Goal: Information Seeking & Learning: Learn about a topic

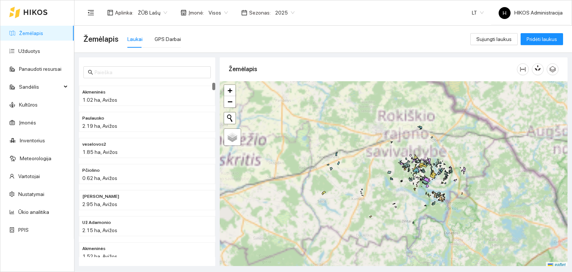
click at [152, 12] on span "ŽŪB Lašų" at bounding box center [152, 12] width 29 height 11
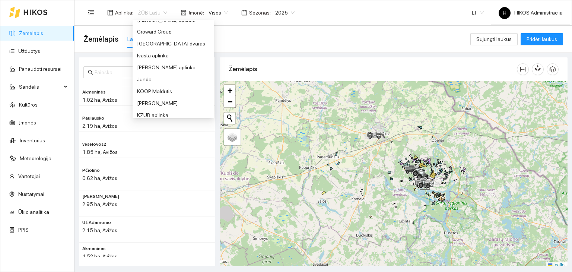
scroll to position [174, 0]
click at [149, 30] on div "Groward Group" at bounding box center [173, 32] width 73 height 8
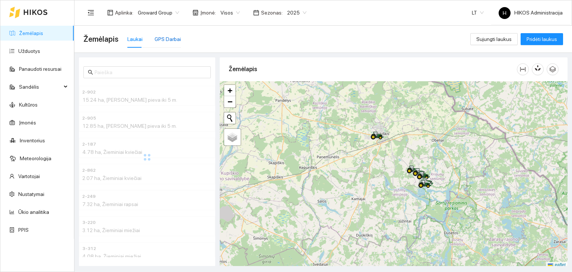
click at [169, 38] on div "GPS Darbai" at bounding box center [167, 39] width 26 height 8
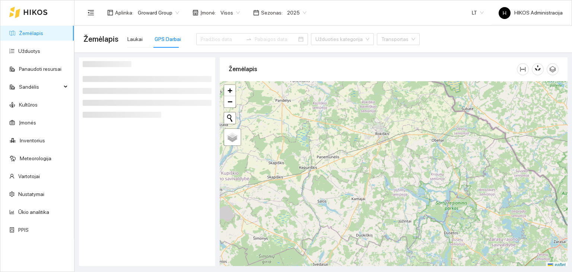
click at [223, 13] on span "Visos" at bounding box center [229, 12] width 19 height 11
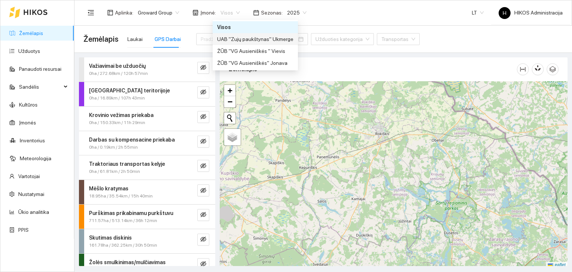
click at [240, 39] on div "UAB "Zujų paukštynas" Ukmerge" at bounding box center [255, 39] width 76 height 8
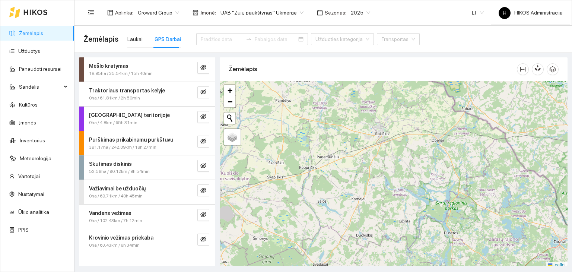
click at [180, 67] on div "Mėšlo kratymas 18.95ha / 35.54km / 15h 40min" at bounding box center [132, 69] width 99 height 15
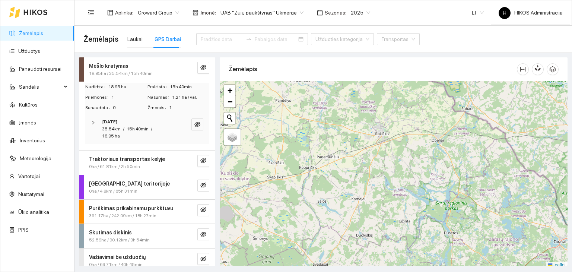
click at [141, 134] on div "35.54km / 15h 40min / 18.95 ha" at bounding box center [137, 132] width 70 height 14
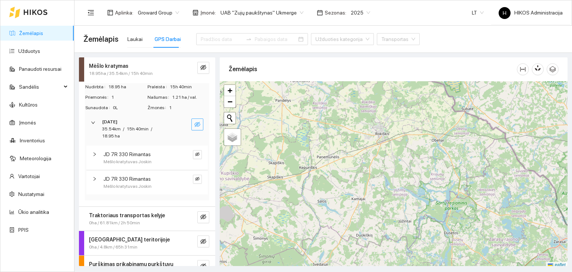
click at [194, 122] on icon "eye-invisible" at bounding box center [197, 124] width 6 height 6
click at [180, 124] on icon "search" at bounding box center [182, 124] width 5 height 5
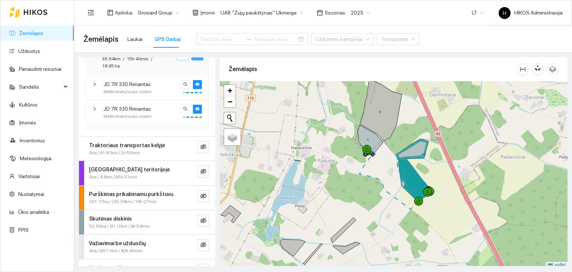
scroll to position [73, 0]
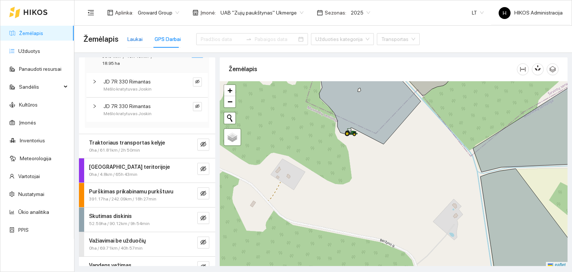
click at [133, 42] on div "Laukai" at bounding box center [134, 39] width 15 height 8
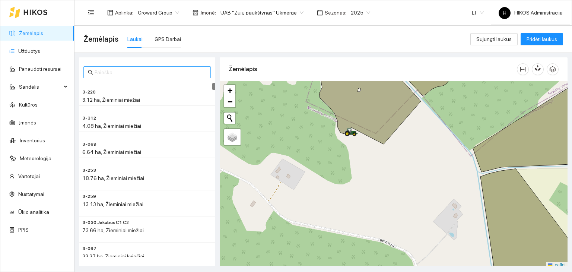
click at [134, 73] on input "text" at bounding box center [151, 72] width 112 height 8
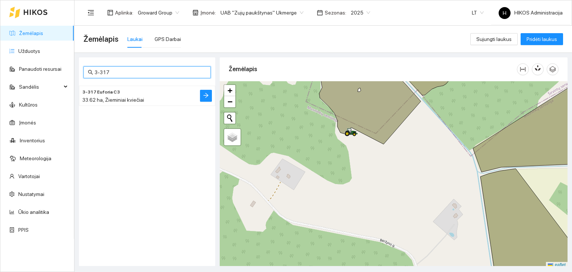
type input "3-317"
click at [112, 92] on span "3-317 Euforia C3" at bounding box center [101, 92] width 38 height 7
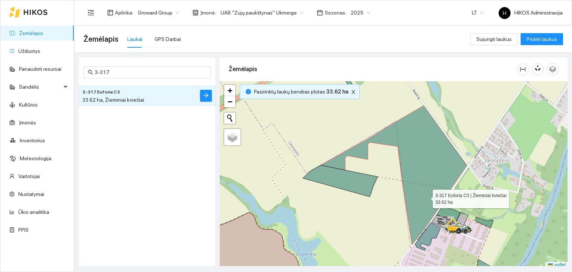
click at [426, 197] on icon at bounding box center [393, 174] width 146 height 138
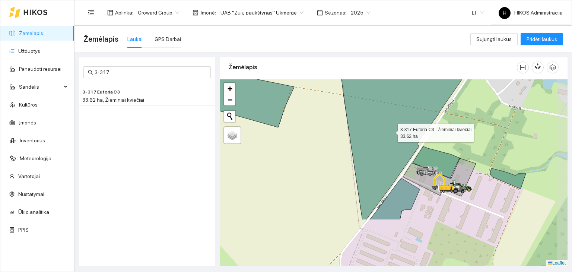
drag, startPoint x: 426, startPoint y: 197, endPoint x: 391, endPoint y: 131, distance: 73.9
click at [391, 131] on icon at bounding box center [326, 107] width 292 height 225
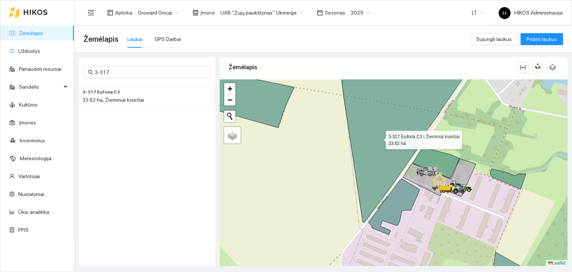
click at [379, 138] on icon at bounding box center [329, 141] width 288 height 162
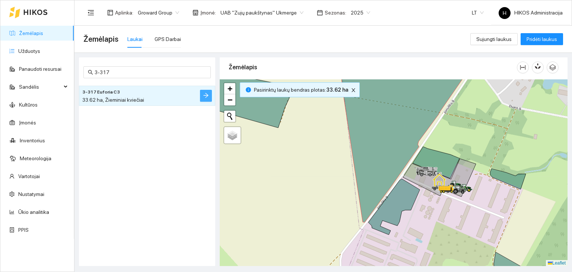
click at [206, 95] on icon "arrow-right" at bounding box center [205, 95] width 5 height 5
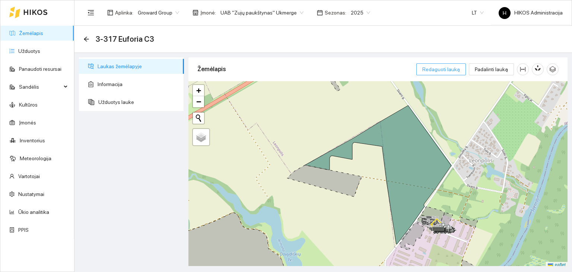
click at [425, 73] on button "Redaguoti lauką" at bounding box center [441, 69] width 50 height 12
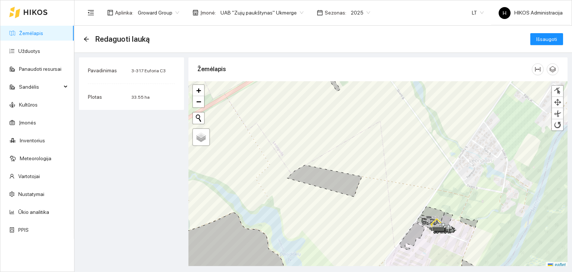
click at [43, 36] on link "Žemėlapis" at bounding box center [31, 33] width 24 height 6
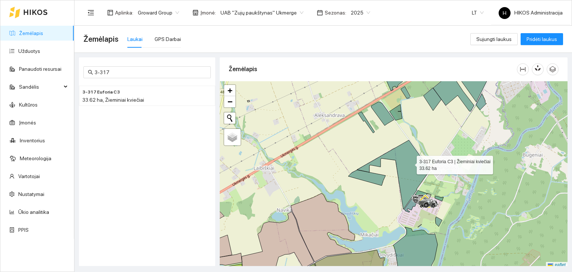
click at [410, 163] on icon at bounding box center [393, 174] width 73 height 69
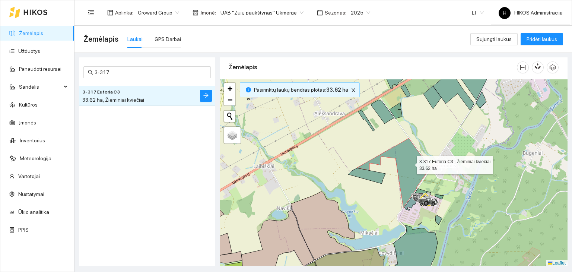
click at [410, 163] on icon at bounding box center [393, 172] width 73 height 69
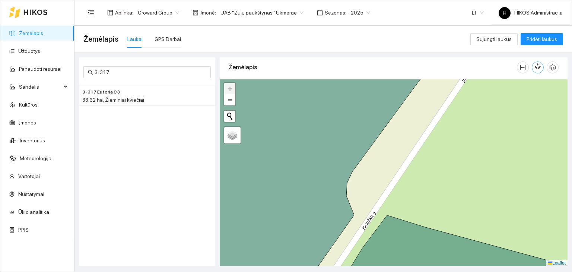
click at [535, 66] on icon "button" at bounding box center [536, 67] width 3 height 3
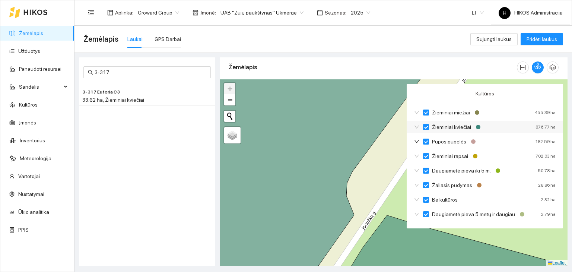
click at [425, 126] on input "Žieminiai kviečiai" at bounding box center [426, 127] width 6 height 6
checkbox input "true"
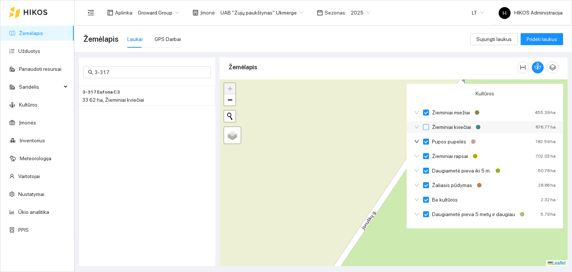
click at [425, 126] on input "Žieminiai kviečiai" at bounding box center [426, 127] width 6 height 6
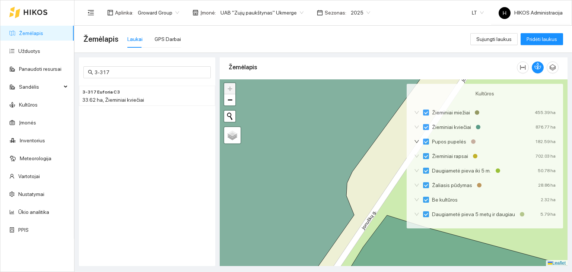
click at [531, 66] on div at bounding box center [538, 67] width 42 height 12
click at [535, 66] on icon "button" at bounding box center [536, 67] width 3 height 3
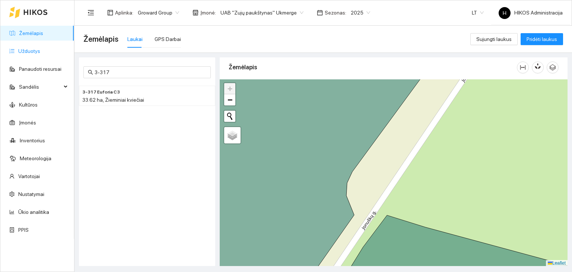
click at [40, 48] on link "Užduotys" at bounding box center [29, 51] width 22 height 6
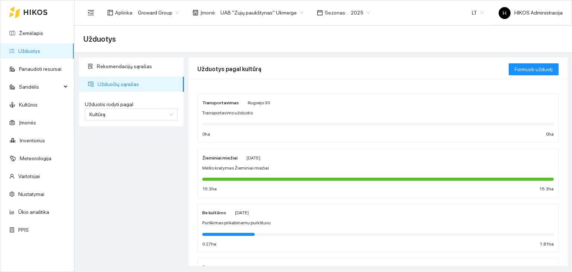
click at [265, 163] on div "Žieminiai miežiai [PERSON_NAME][DATE] Mėšlo kratymas Žieminiai miežiai 15.3 ha …" at bounding box center [377, 172] width 351 height 39
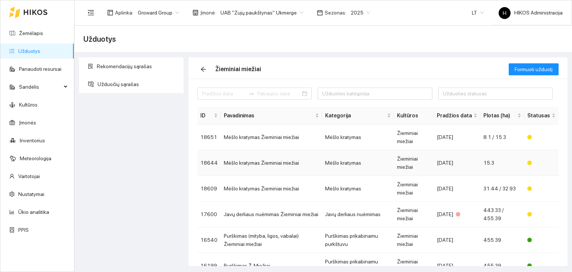
click at [248, 154] on td "Mėšlo kratymas Žieminiai miežiai" at bounding box center [271, 163] width 101 height 26
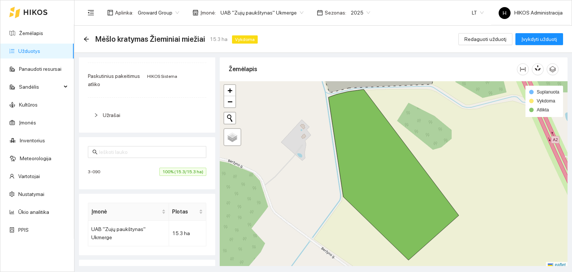
scroll to position [132, 0]
click at [141, 167] on div "[PHONE_NUMBER]% (15.3/15.3 ha)" at bounding box center [147, 171] width 118 height 8
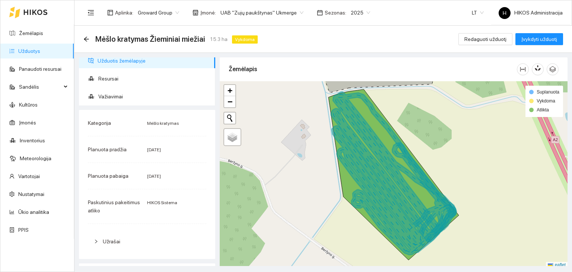
scroll to position [4, 0]
click at [84, 39] on icon "arrow-left" at bounding box center [86, 38] width 5 height 5
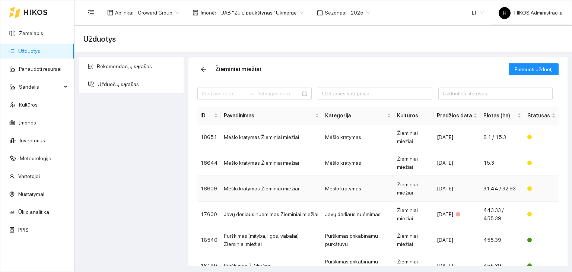
click at [285, 194] on td "Mėšlo kratymas Žieminiai miežiai" at bounding box center [271, 189] width 101 height 26
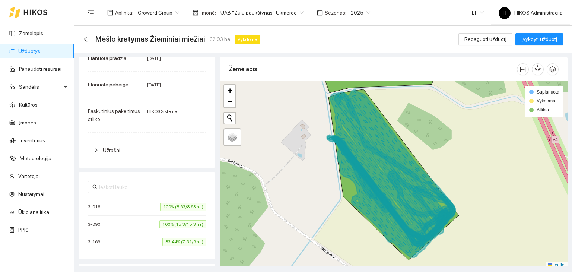
scroll to position [2, 0]
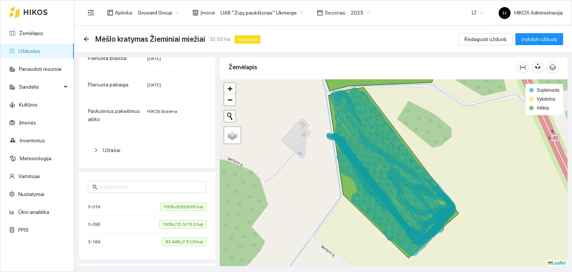
click at [372, 174] on icon at bounding box center [392, 173] width 125 height 164
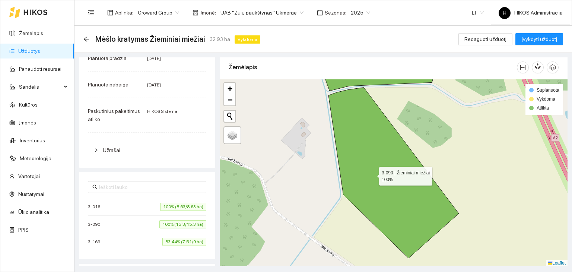
click at [372, 174] on icon at bounding box center [393, 172] width 130 height 170
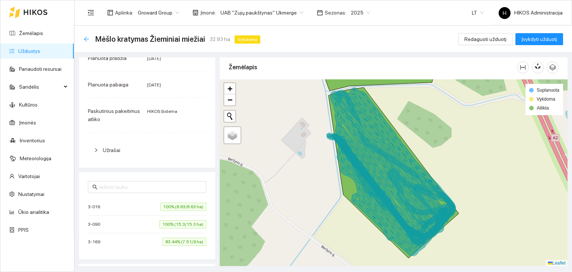
click at [86, 40] on icon "arrow-left" at bounding box center [86, 39] width 6 height 6
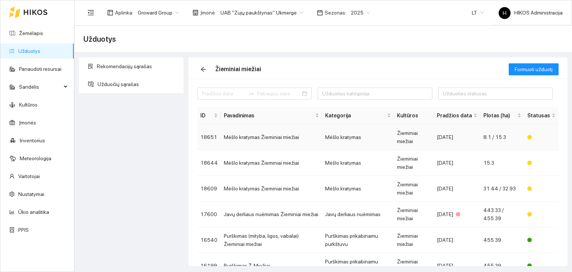
click at [350, 141] on td "Mėšlo kratymas" at bounding box center [358, 137] width 72 height 26
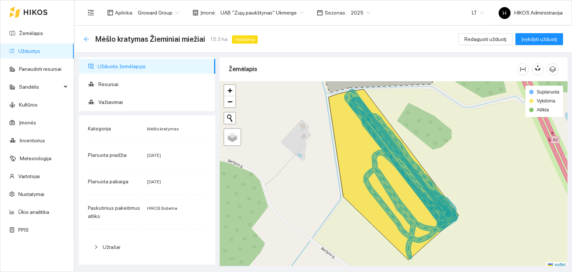
click at [84, 39] on icon "arrow-left" at bounding box center [86, 38] width 5 height 5
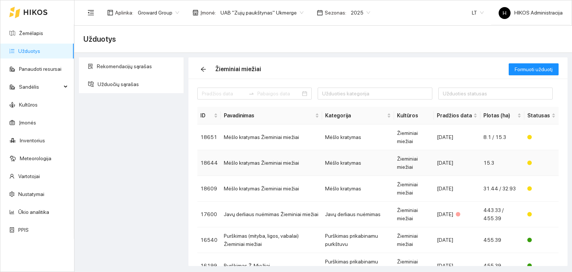
click at [348, 160] on td "Mėšlo kratymas" at bounding box center [358, 163] width 72 height 26
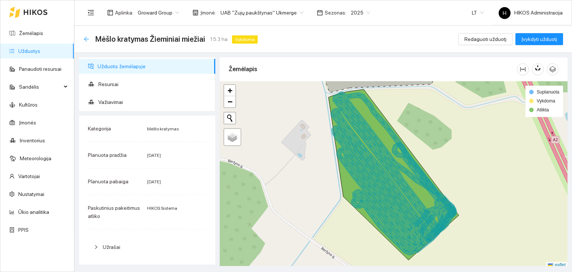
click at [87, 39] on icon "arrow-left" at bounding box center [86, 38] width 5 height 5
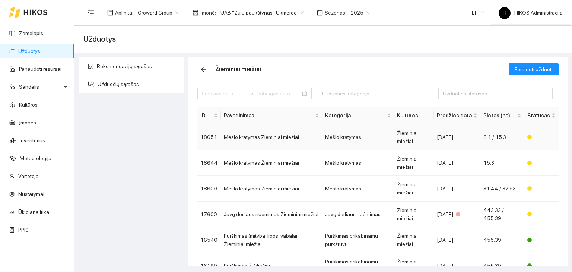
click at [276, 143] on td "Mėšlo kratymas Žieminiai miežiai" at bounding box center [271, 137] width 101 height 26
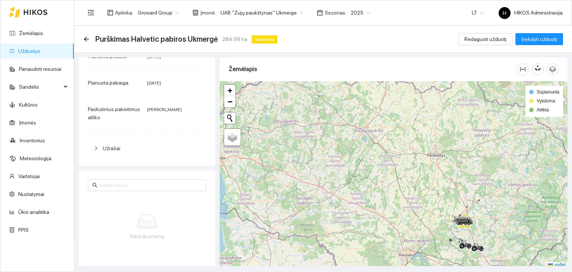
scroll to position [107, 0]
click at [360, 12] on span "2025" at bounding box center [360, 12] width 19 height 11
click at [348, 100] on div "2026" at bounding box center [350, 99] width 19 height 8
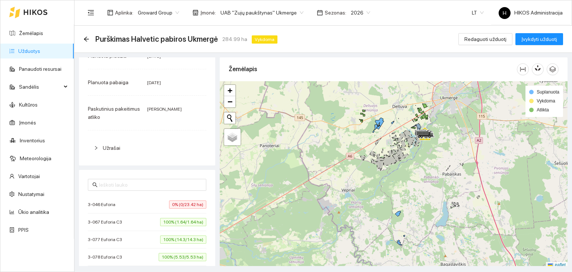
click at [130, 225] on div "3-067 Euforia C3 100% (1.64/1.64 ha)" at bounding box center [147, 222] width 118 height 8
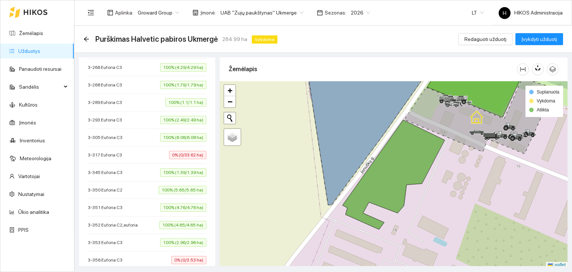
scroll to position [558, 0]
click at [109, 152] on span "3-317 Euforia C3" at bounding box center [107, 155] width 38 height 7
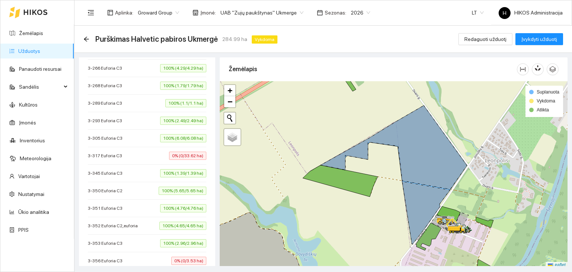
click at [420, 155] on icon at bounding box center [393, 147] width 146 height 84
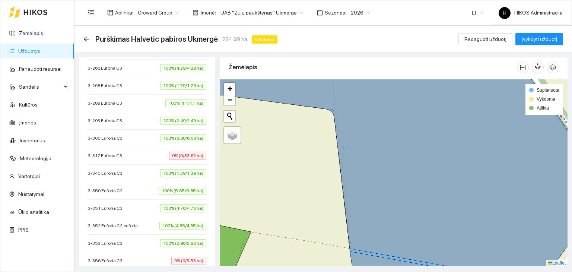
click at [366, 251] on icon at bounding box center [394, 171] width 418 height 222
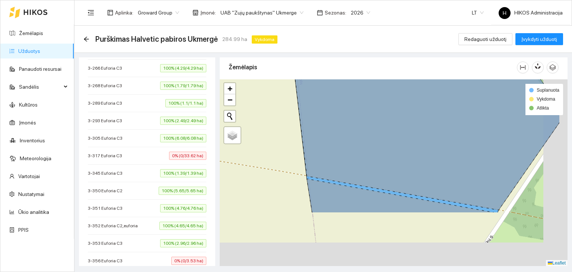
drag, startPoint x: 366, startPoint y: 251, endPoint x: 313, endPoint y: 169, distance: 97.2
click at [313, 169] on icon at bounding box center [350, 99] width 418 height 222
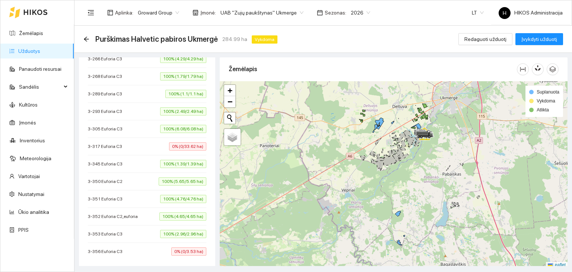
scroll to position [567, 0]
click at [111, 143] on span "3-317 Euforia C3" at bounding box center [107, 146] width 38 height 7
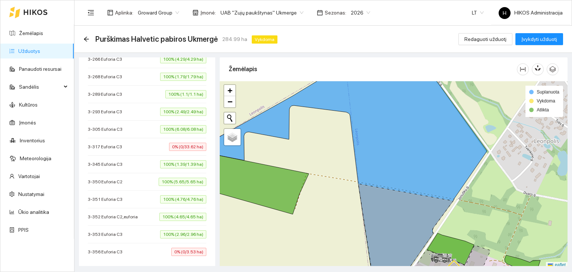
scroll to position [2, 0]
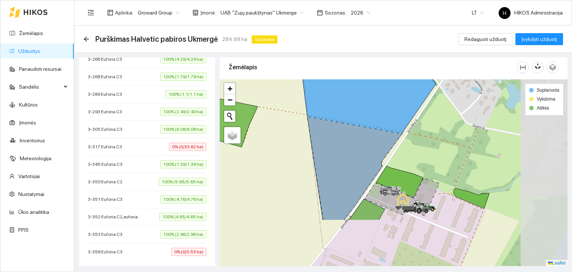
drag, startPoint x: 360, startPoint y: 215, endPoint x: 304, endPoint y: 135, distance: 97.3
click at [304, 135] on div at bounding box center [394, 172] width 348 height 187
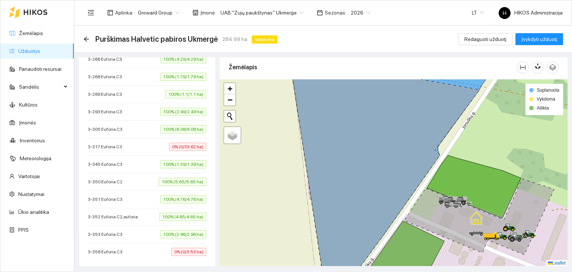
click at [134, 143] on div "3-317 Euforia C3 0% (0/33.62 ha)" at bounding box center [147, 147] width 118 height 8
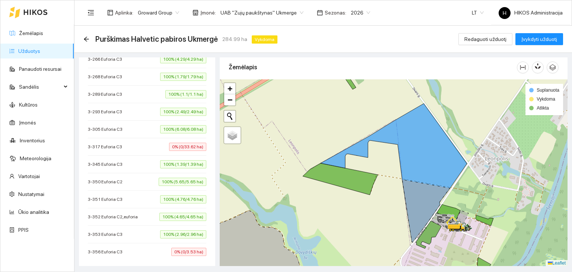
click at [134, 143] on div "3-317 Euforia C3 0% (0/33.62 ha)" at bounding box center [147, 147] width 118 height 8
click at [424, 132] on icon at bounding box center [393, 172] width 146 height 138
click at [131, 160] on div "3-345 Euforia C3 100% (1.39/1.39 ha)" at bounding box center [147, 164] width 118 height 8
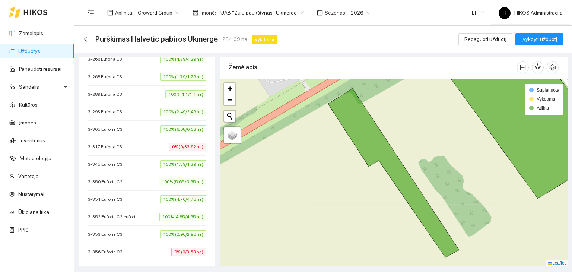
click at [117, 143] on span "3-317 Euforia C3" at bounding box center [107, 146] width 38 height 7
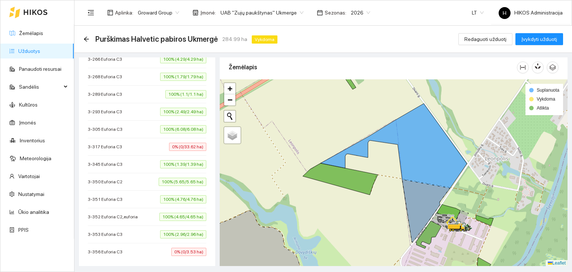
click at [109, 125] on span "3-305 Euforia C3" at bounding box center [107, 128] width 38 height 7
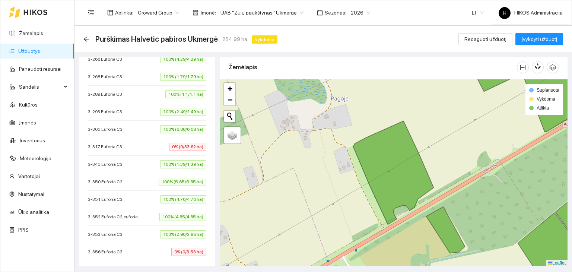
click at [112, 143] on span "3-317 Euforia C3" at bounding box center [107, 146] width 38 height 7
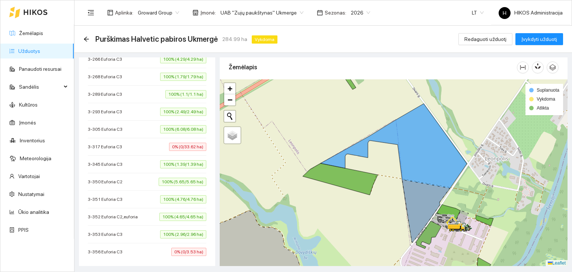
click at [130, 230] on div "3-353 Euforia C3 100% (2.96/2.96 ha)" at bounding box center [147, 234] width 118 height 8
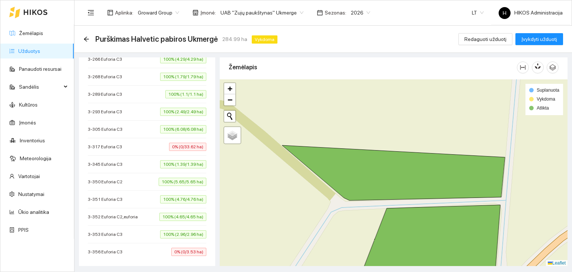
click at [130, 230] on div "3-353 Euforia C3 100% (2.96/2.96 ha)" at bounding box center [147, 234] width 118 height 8
click at [134, 146] on li "3-317 Euforia C3 0% (0/33.62 ha)" at bounding box center [147, 146] width 118 height 17
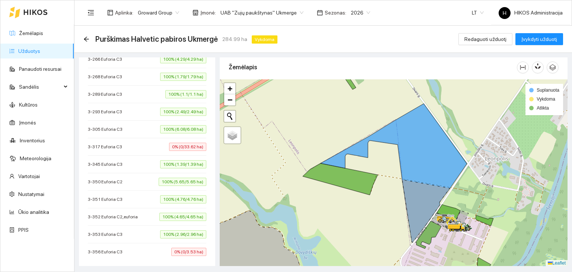
click at [154, 243] on li "3-356 Euforia C3 0% (0/3.53 ha)" at bounding box center [147, 251] width 118 height 17
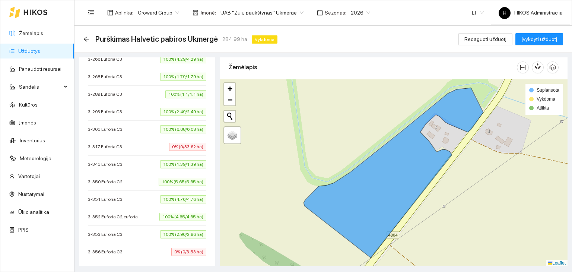
click at [153, 248] on div "3-356 Euforia C3 0% (0/3.53 ha)" at bounding box center [147, 252] width 118 height 8
click at [134, 143] on div "3-317 Euforia C3 0% (0/33.62 ha)" at bounding box center [147, 147] width 118 height 8
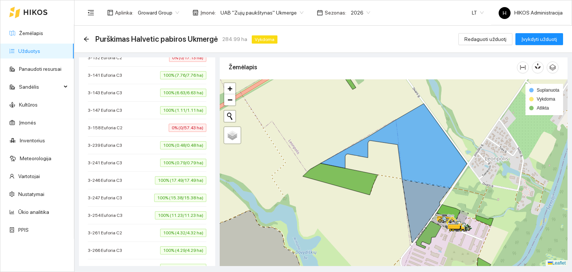
scroll to position [377, 0]
click at [117, 125] on span "3-158 Euforia C2" at bounding box center [107, 127] width 38 height 7
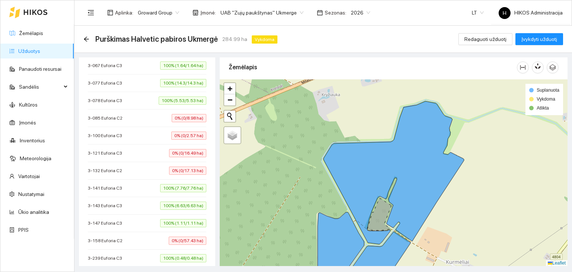
scroll to position [261, 0]
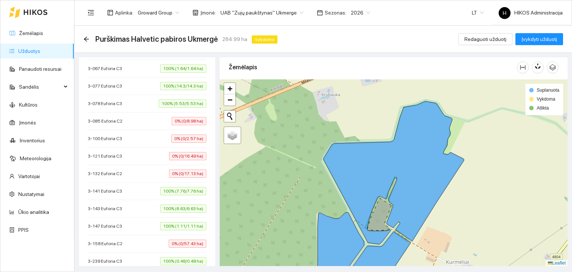
click at [122, 119] on span "3-085 Euforia C2" at bounding box center [107, 120] width 38 height 7
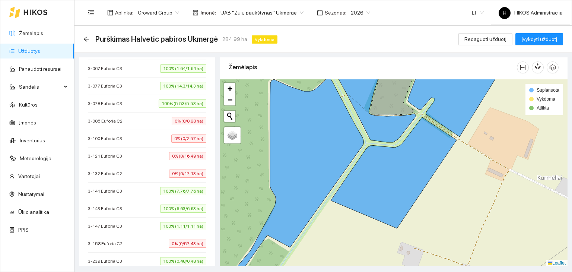
click at [125, 139] on div "3-100 Euforia C3 0% (0/2.57 ha)" at bounding box center [147, 138] width 118 height 8
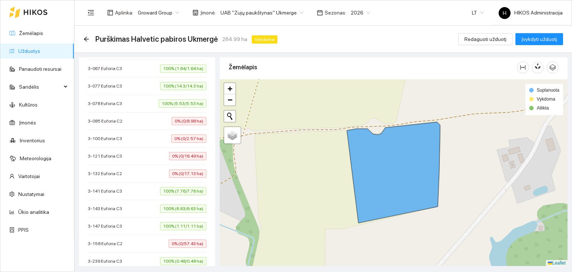
click at [127, 154] on div "3-121 Euforia C3 0% (0/16.49 ha)" at bounding box center [147, 156] width 118 height 8
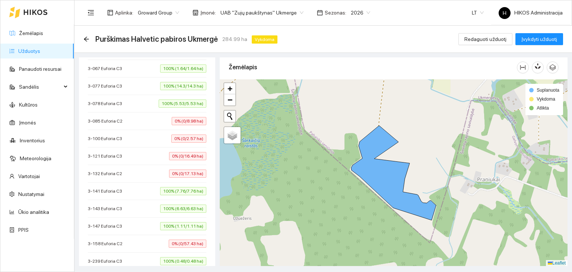
click at [132, 170] on div "3-132 Euforia C2 0% (0/17.13 ha)" at bounding box center [147, 173] width 118 height 8
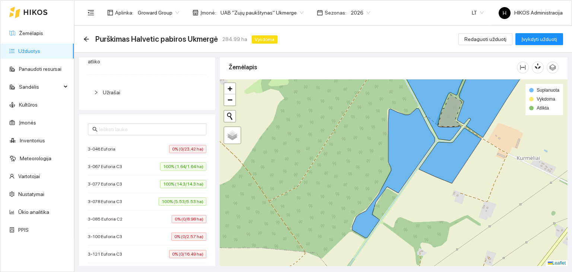
scroll to position [123, 0]
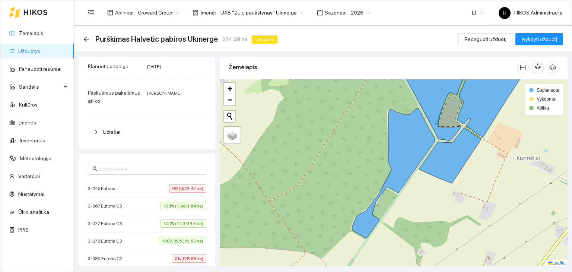
click at [117, 189] on span "3-046 Euforia" at bounding box center [103, 188] width 31 height 7
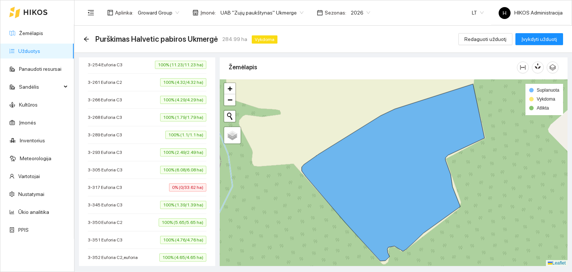
scroll to position [527, 0]
click at [110, 183] on span "3-317 Euforia C3" at bounding box center [107, 186] width 38 height 7
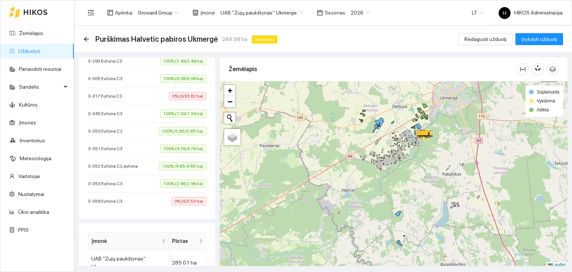
scroll to position [609, 0]
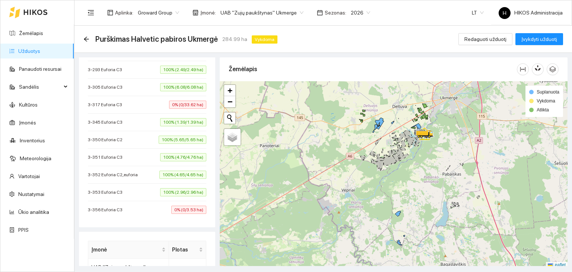
click at [132, 101] on div "3-317 Euforia C3 0% (0/33.62 ha)" at bounding box center [147, 105] width 118 height 8
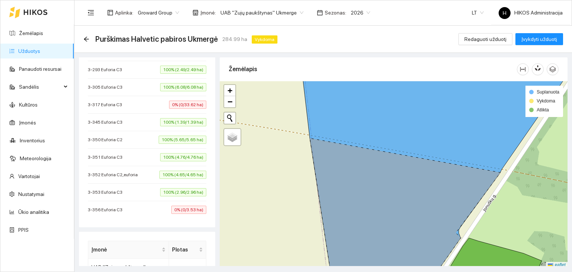
scroll to position [2, 0]
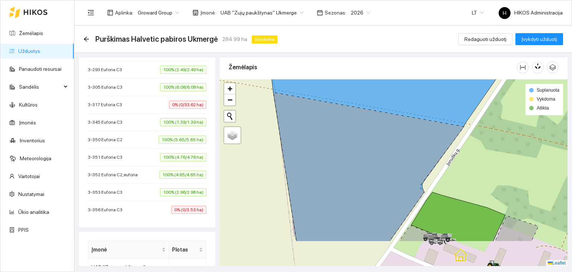
drag, startPoint x: 433, startPoint y: 195, endPoint x: 396, endPoint y: 151, distance: 57.6
click at [396, 151] on icon at bounding box center [368, 166] width 191 height 149
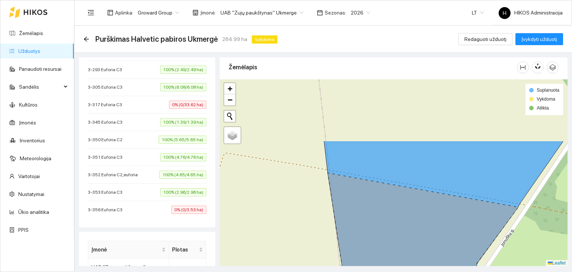
drag, startPoint x: 319, startPoint y: 109, endPoint x: 374, endPoint y: 191, distance: 98.1
click at [374, 191] on icon at bounding box center [423, 269] width 191 height 193
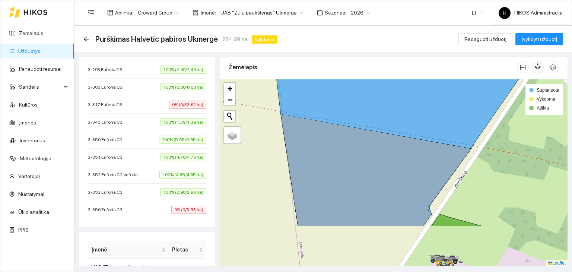
drag, startPoint x: 374, startPoint y: 191, endPoint x: 313, endPoint y: 79, distance: 127.1
click at [313, 114] on icon at bounding box center [376, 170] width 191 height 112
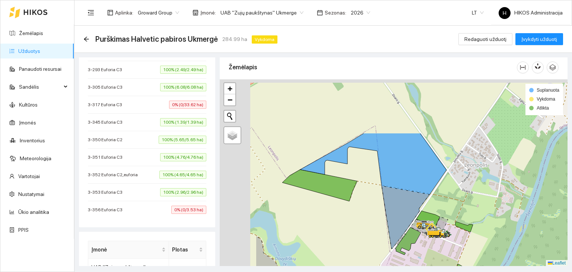
drag, startPoint x: 332, startPoint y: 155, endPoint x: 404, endPoint y: 228, distance: 102.1
click at [404, 228] on icon at bounding box center [406, 217] width 48 height 63
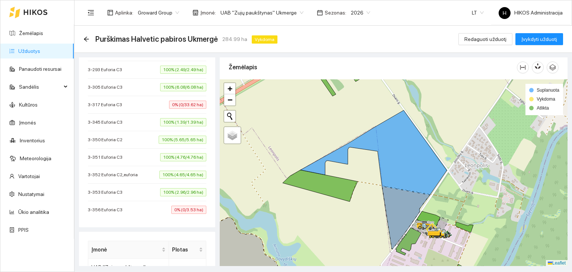
click at [392, 211] on icon at bounding box center [406, 217] width 48 height 63
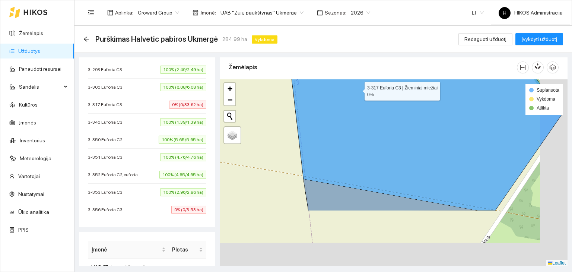
drag, startPoint x: 396, startPoint y: 163, endPoint x: 358, endPoint y: 89, distance: 83.7
click at [358, 89] on icon at bounding box center [354, 98] width 415 height 225
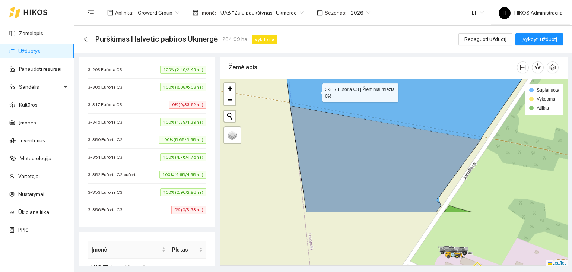
drag, startPoint x: 329, startPoint y: 164, endPoint x: 316, endPoint y: 91, distance: 74.5
click at [316, 91] on icon at bounding box center [412, 99] width 272 height 225
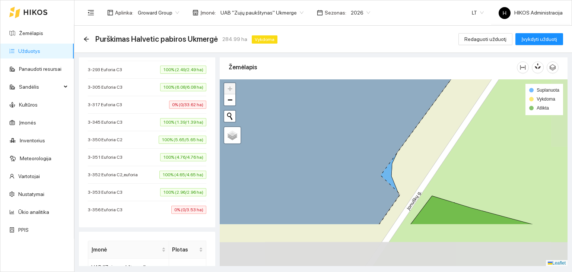
drag, startPoint x: 436, startPoint y: 187, endPoint x: 378, endPoint y: 127, distance: 83.5
click at [378, 127] on icon at bounding box center [318, 112] width 382 height 225
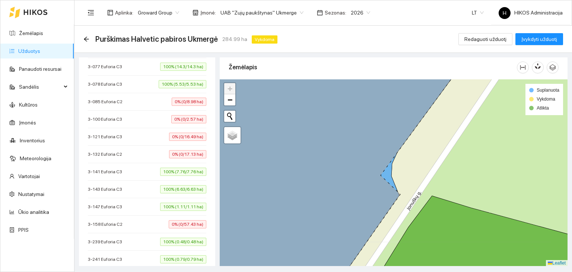
scroll to position [0, 0]
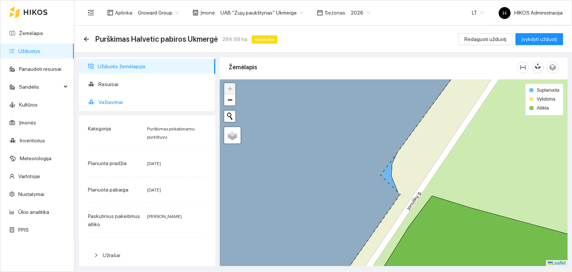
click at [111, 99] on span "Važiavimai" at bounding box center [153, 102] width 111 height 15
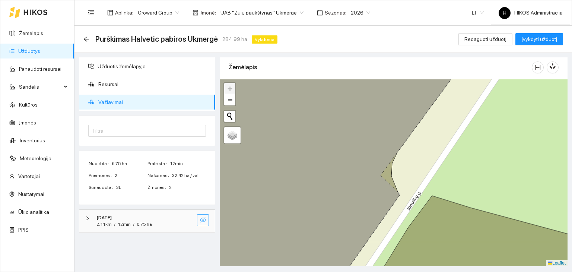
click at [199, 220] on button "button" at bounding box center [203, 220] width 12 height 12
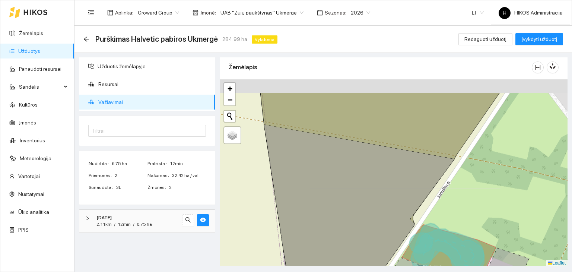
drag, startPoint x: 336, startPoint y: 190, endPoint x: 399, endPoint y: 223, distance: 71.8
click at [399, 223] on icon at bounding box center [359, 221] width 191 height 193
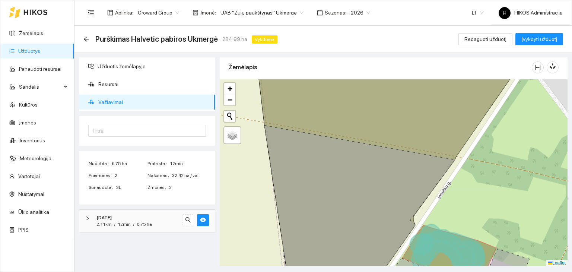
click at [282, 13] on span "UAB "Zujų paukštynas" Ukmerge" at bounding box center [261, 12] width 83 height 11
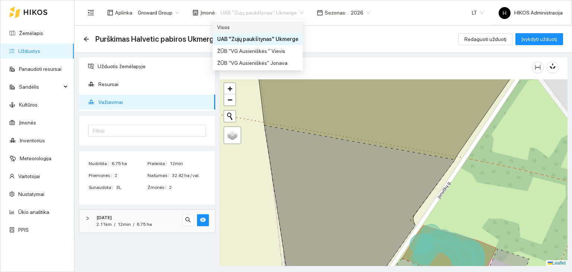
click at [269, 27] on div "Visos" at bounding box center [257, 27] width 81 height 8
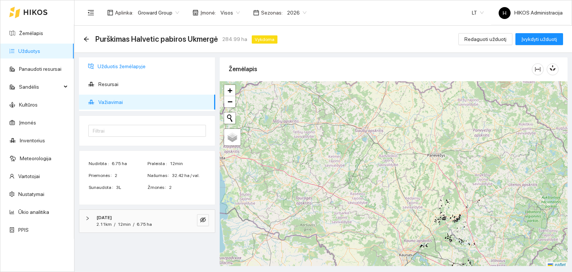
click at [134, 70] on span "Užduotis žemėlapyje" at bounding box center [154, 66] width 112 height 15
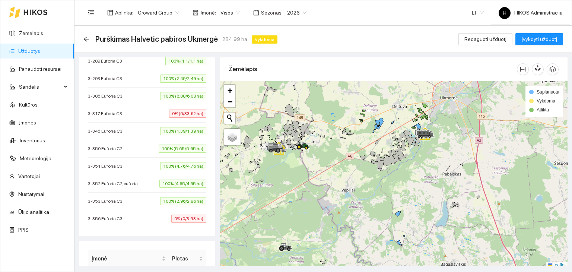
scroll to position [598, 0]
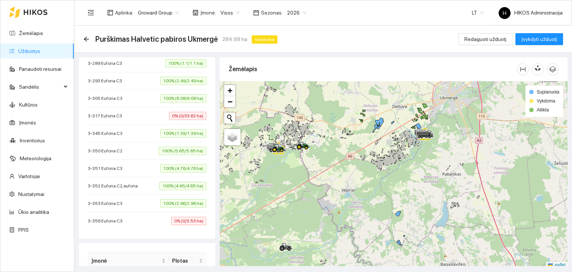
click at [150, 112] on div "3-317 Euforia C3 0% (0/33.62 ha)" at bounding box center [147, 116] width 118 height 8
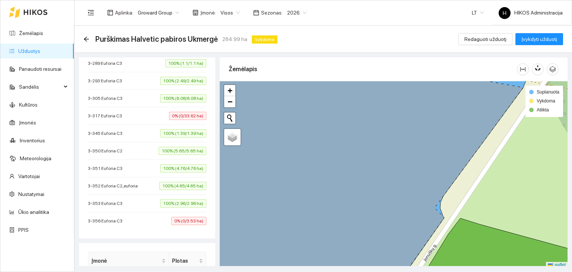
scroll to position [2, 0]
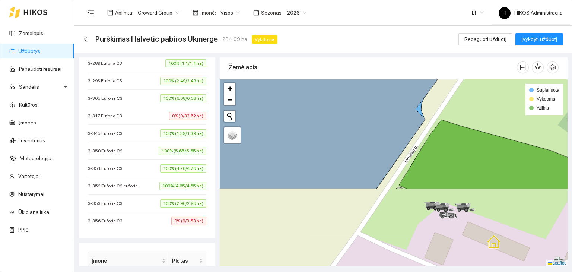
drag, startPoint x: 441, startPoint y: 186, endPoint x: 422, endPoint y: 89, distance: 98.3
click at [422, 89] on icon at bounding box center [335, 76] width 338 height 225
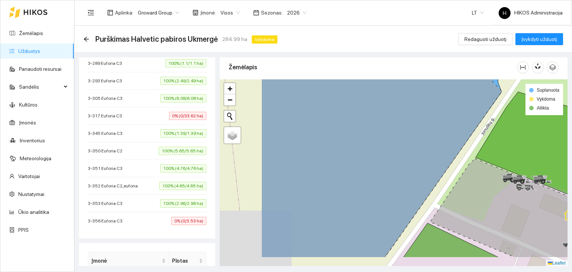
drag, startPoint x: 414, startPoint y: 110, endPoint x: 552, endPoint y: 60, distance: 147.2
click at [552, 60] on div "Žemėlapis" at bounding box center [394, 159] width 348 height 208
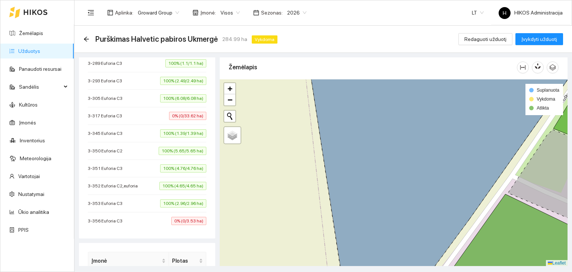
drag, startPoint x: 419, startPoint y: 166, endPoint x: 480, endPoint y: 112, distance: 81.5
click at [480, 112] on icon at bounding box center [443, 172] width 271 height 225
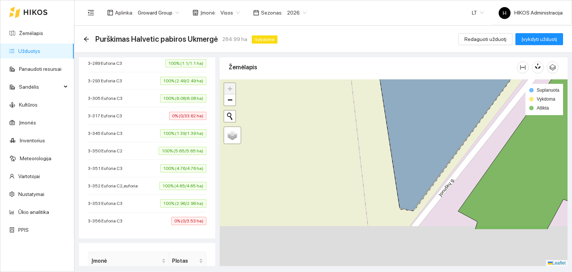
drag, startPoint x: 461, startPoint y: 188, endPoint x: 439, endPoint y: 130, distance: 61.7
click at [439, 130] on icon at bounding box center [467, 107] width 198 height 206
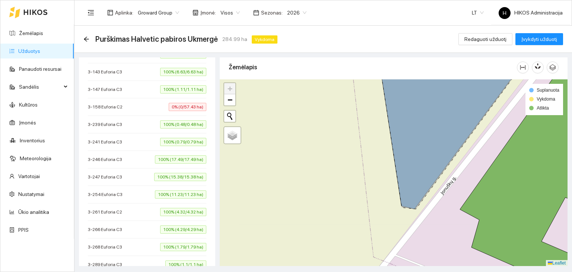
scroll to position [395, 0]
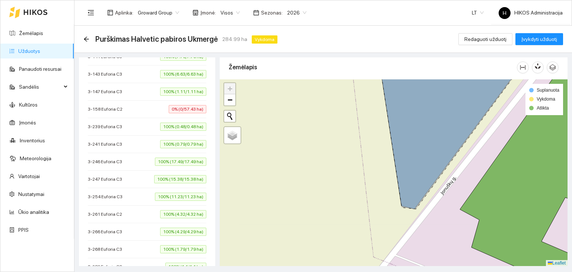
click at [115, 140] on span "3-241 Euforia C3" at bounding box center [107, 143] width 38 height 7
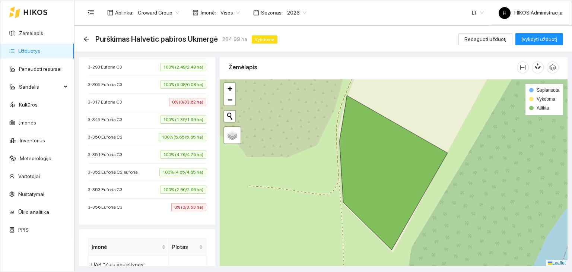
scroll to position [612, 0]
click at [121, 98] on span "3-317 Euforia C3" at bounding box center [107, 101] width 38 height 7
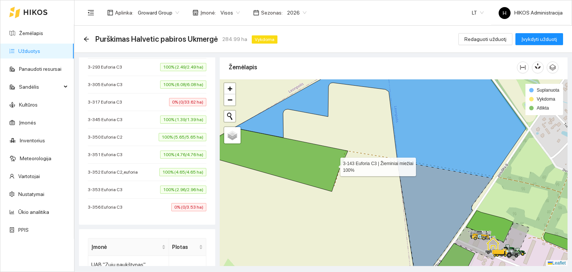
click at [333, 164] on icon at bounding box center [273, 160] width 150 height 64
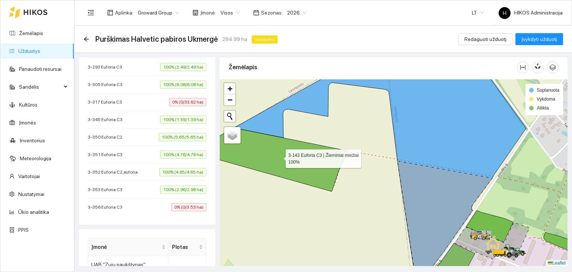
click at [333, 164] on icon at bounding box center [273, 160] width 150 height 64
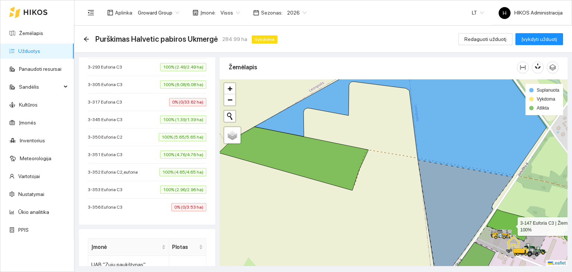
click at [508, 221] on icon at bounding box center [510, 225] width 47 height 32
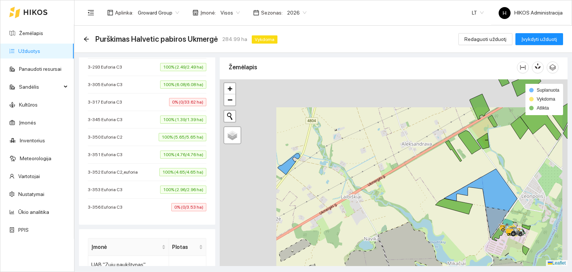
click at [508, 221] on icon at bounding box center [508, 222] width 9 height 6
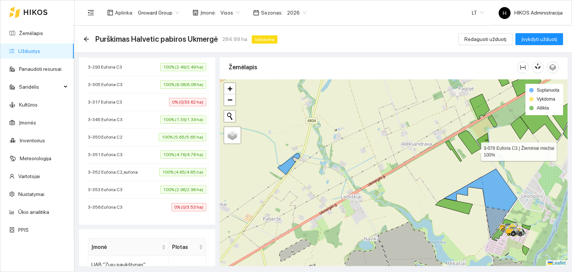
click at [474, 149] on icon at bounding box center [469, 142] width 23 height 24
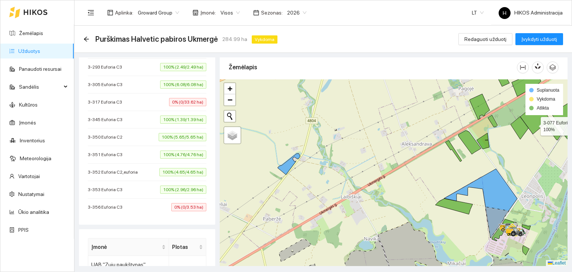
click at [534, 124] on icon at bounding box center [540, 117] width 41 height 46
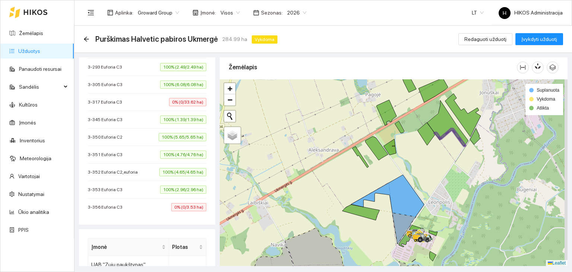
drag, startPoint x: 534, startPoint y: 124, endPoint x: 438, endPoint y: 129, distance: 95.8
click at [438, 129] on icon at bounding box center [447, 123] width 41 height 46
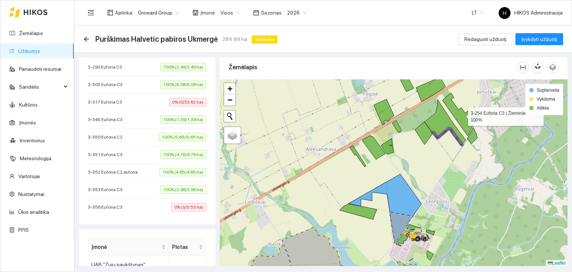
click at [463, 115] on icon at bounding box center [460, 114] width 36 height 43
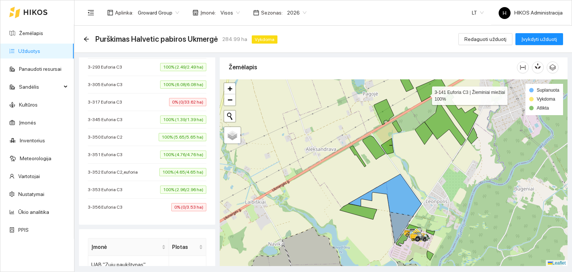
click at [425, 93] on icon at bounding box center [430, 89] width 29 height 24
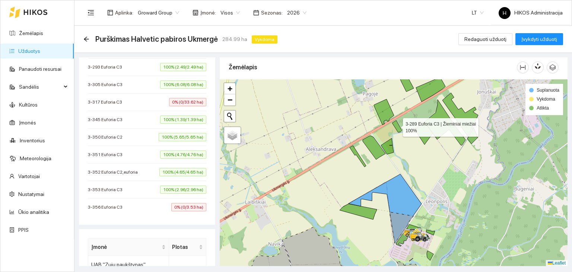
click at [396, 125] on icon at bounding box center [397, 126] width 10 height 12
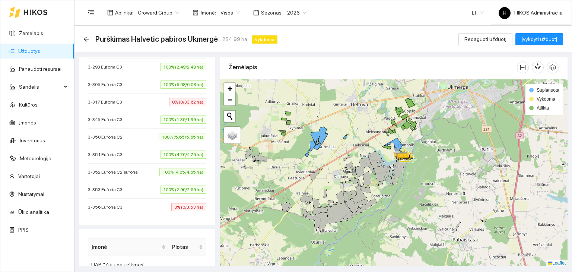
click at [290, 122] on div at bounding box center [394, 172] width 348 height 187
click at [286, 122] on div at bounding box center [394, 172] width 348 height 187
click at [288, 122] on icon at bounding box center [288, 123] width 4 height 4
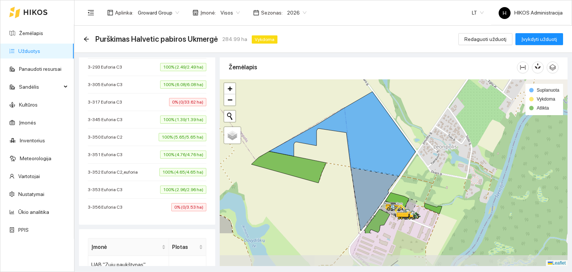
drag, startPoint x: 393, startPoint y: 137, endPoint x: 344, endPoint y: 84, distance: 71.6
click at [344, 84] on div at bounding box center [394, 172] width 348 height 187
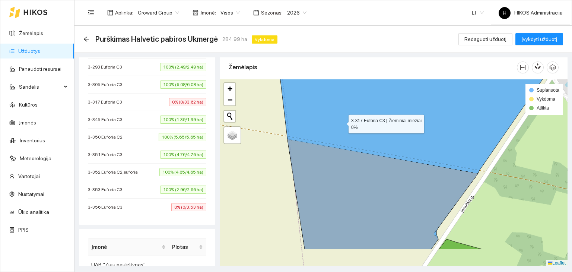
drag, startPoint x: 362, startPoint y: 158, endPoint x: 343, endPoint y: 102, distance: 59.3
click at [343, 102] on icon at bounding box center [410, 136] width 272 height 225
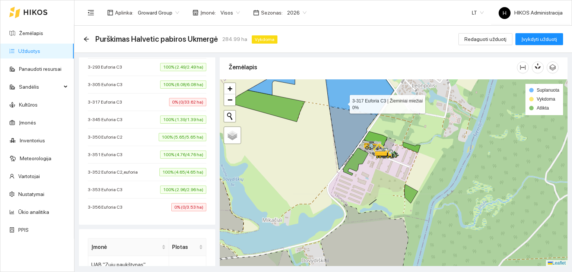
click at [343, 102] on icon at bounding box center [321, 114] width 146 height 109
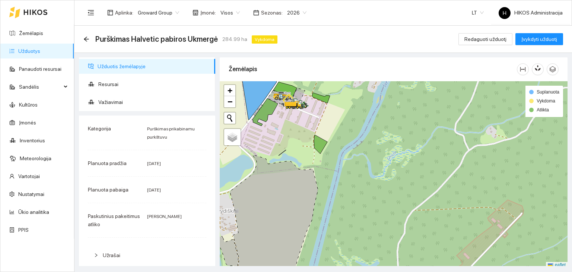
click at [228, 16] on span "Visos" at bounding box center [229, 12] width 19 height 11
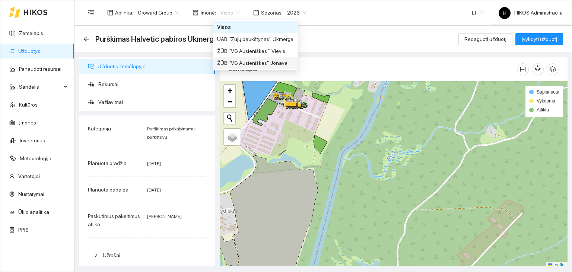
click at [245, 60] on div "ŽŪB "VG Ausieniškės" Jonava" at bounding box center [255, 63] width 76 height 8
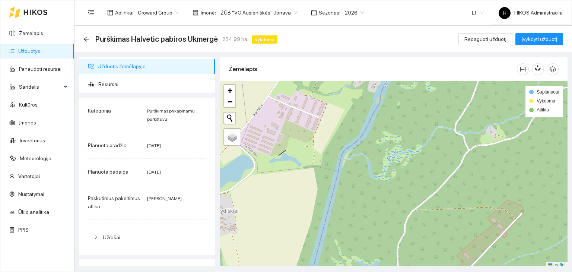
click at [158, 12] on span "Groward Group" at bounding box center [158, 12] width 41 height 11
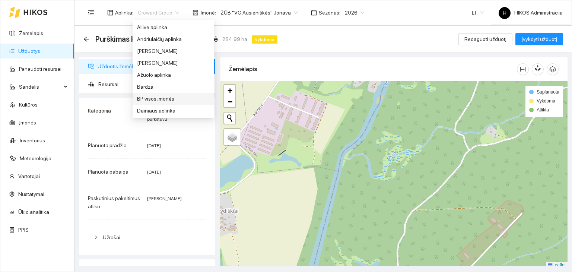
click at [158, 96] on div "BP visos įmonės" at bounding box center [173, 99] width 73 height 8
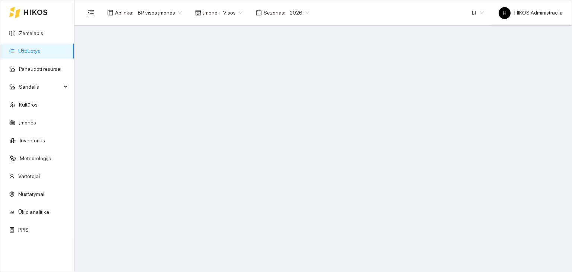
click at [37, 54] on link "Užduotys" at bounding box center [29, 51] width 22 height 6
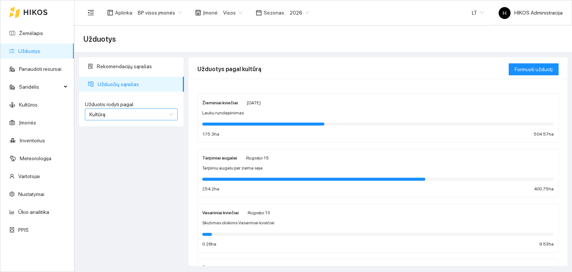
click at [153, 112] on span "Kultūrą" at bounding box center [131, 114] width 84 height 11
click at [128, 132] on div "Užduotį" at bounding box center [131, 129] width 84 height 8
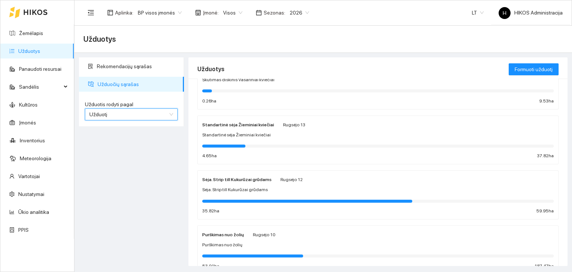
scroll to position [199, 0]
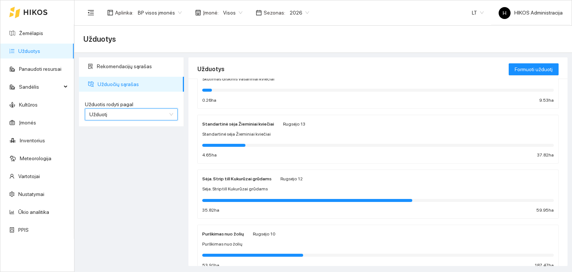
click at [299, 12] on span "2026" at bounding box center [299, 12] width 19 height 11
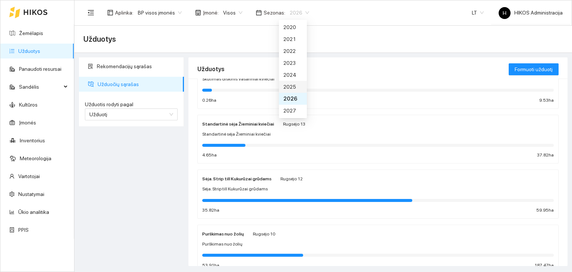
click at [292, 85] on div "2025" at bounding box center [292, 87] width 19 height 8
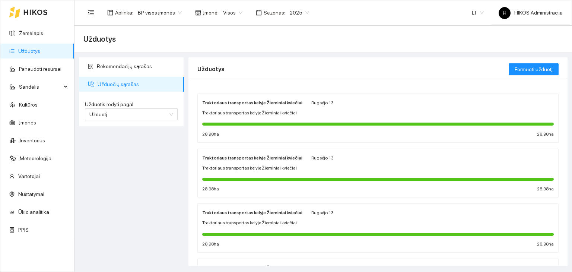
click at [239, 106] on div "Traktoriaus transportas kelyje Žieminiai kviečiai" at bounding box center [252, 102] width 100 height 8
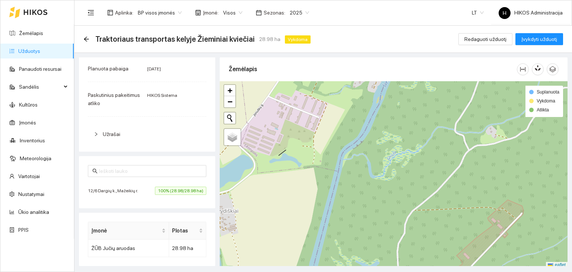
scroll to position [113, 0]
click at [129, 183] on li "12/6 Dargių k., Mažeikių r. 100% (28.98/28.98 ha)" at bounding box center [147, 190] width 118 height 17
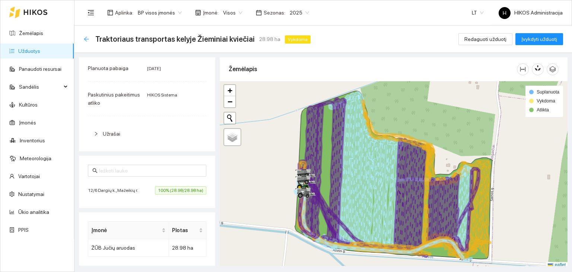
click at [87, 38] on icon "arrow-left" at bounding box center [86, 39] width 6 height 6
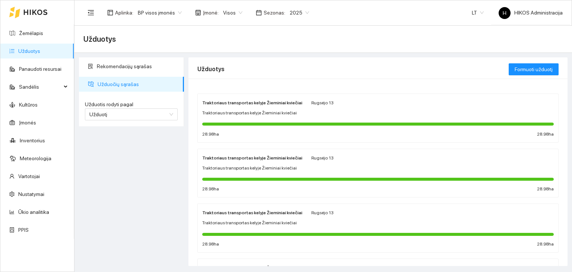
click at [241, 170] on span "Traktoriaus transportas kelyje Žieminiai kviečiai" at bounding box center [249, 168] width 95 height 7
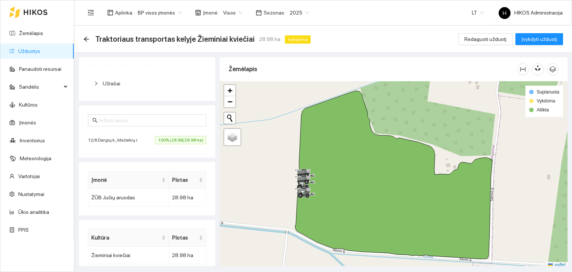
scroll to position [154, 0]
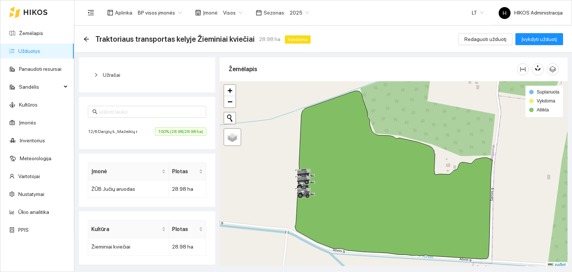
click at [129, 131] on span "12/6 Dargių k., Mažeikių r." at bounding box center [115, 131] width 54 height 7
click at [83, 39] on icon "arrow-left" at bounding box center [86, 39] width 6 height 6
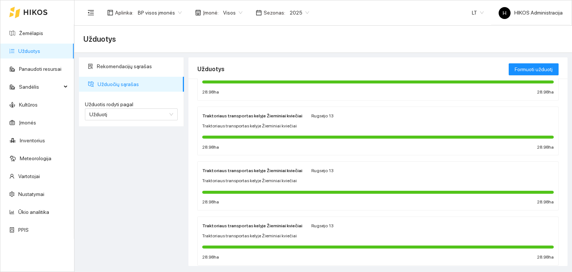
scroll to position [403, 0]
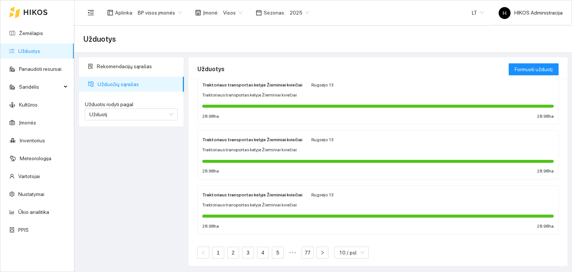
click at [246, 118] on div "28.98 ha 28.98 ha" at bounding box center [377, 116] width 351 height 7
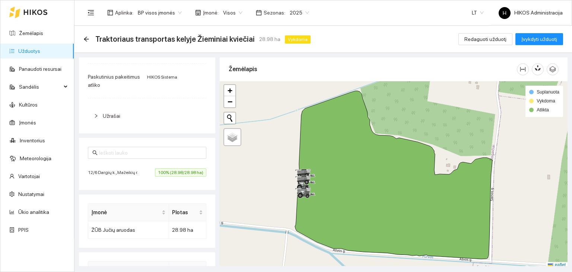
scroll to position [133, 0]
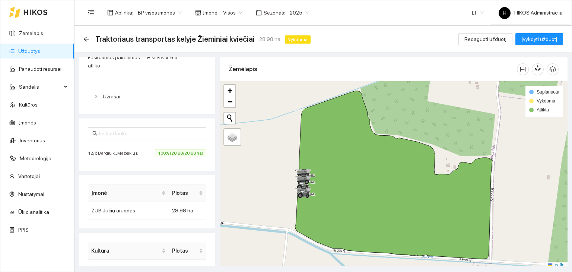
click at [144, 158] on li "12/6 Dargių k., Mažeikių r. 100% (28.98/28.98 ha)" at bounding box center [147, 152] width 118 height 17
click at [133, 153] on span "12/6 Dargių k., Mažeikių r." at bounding box center [115, 152] width 54 height 7
click at [87, 36] on icon "arrow-left" at bounding box center [86, 39] width 6 height 6
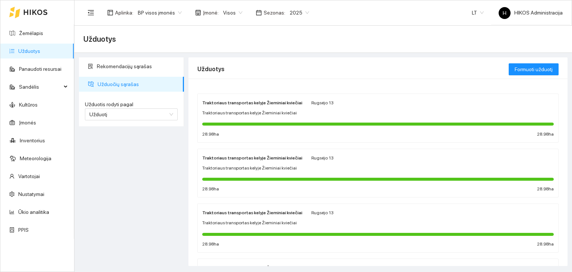
click at [271, 125] on div at bounding box center [377, 123] width 351 height 3
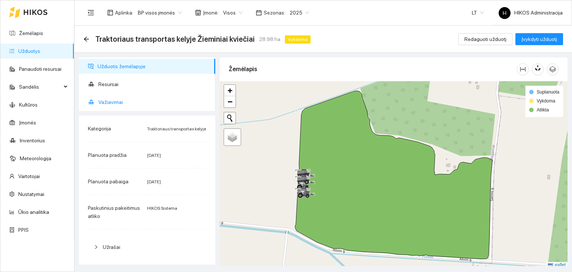
click at [119, 103] on span "Važiavimai" at bounding box center [153, 102] width 111 height 15
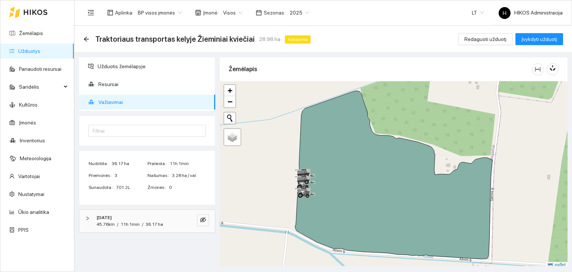
click at [156, 219] on div "2025-09-03" at bounding box center [136, 217] width 81 height 7
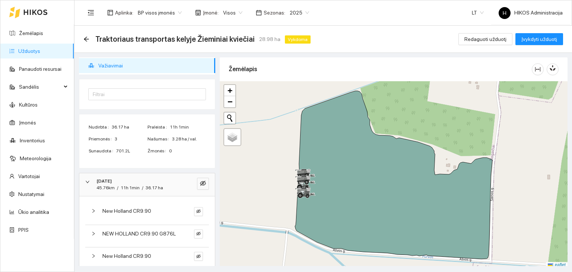
scroll to position [48, 0]
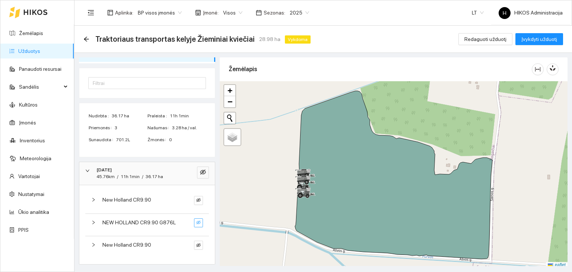
click at [196, 221] on icon "eye-invisible" at bounding box center [198, 222] width 4 height 4
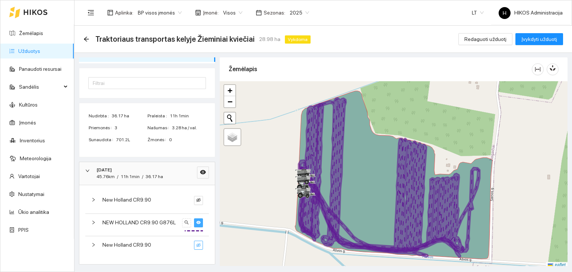
click at [194, 240] on button "button" at bounding box center [198, 244] width 9 height 9
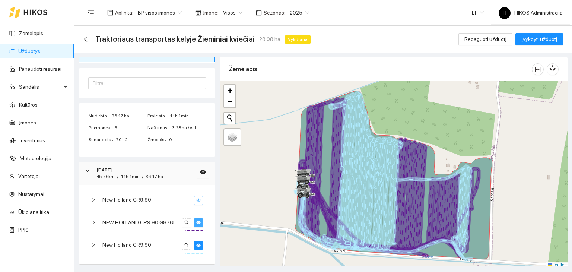
click at [196, 201] on icon "eye-invisible" at bounding box center [198, 200] width 4 height 4
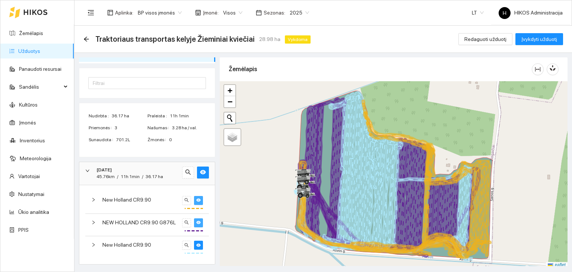
click at [165, 202] on div "New Holland CR9.90" at bounding box center [140, 199] width 77 height 8
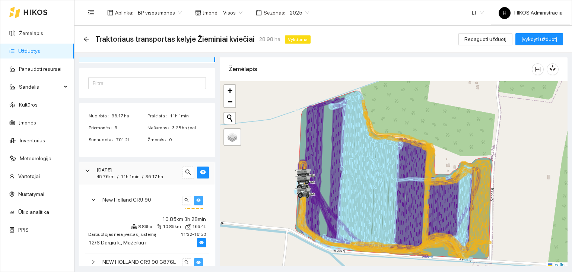
click at [139, 197] on span "New Holland CR9.90" at bounding box center [126, 199] width 49 height 8
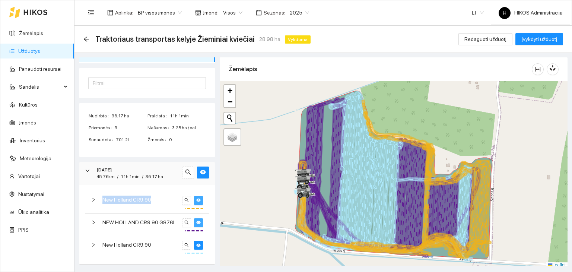
copy div "New Holland CR9.90"
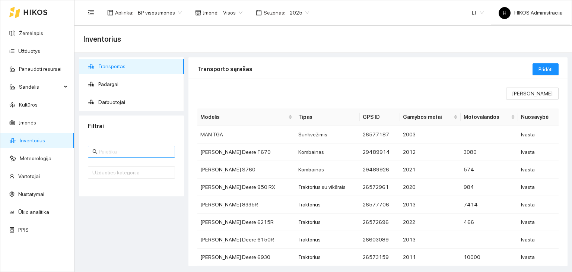
click at [131, 148] on input "text" at bounding box center [134, 151] width 71 height 8
paste input "New Holland CR9.90"
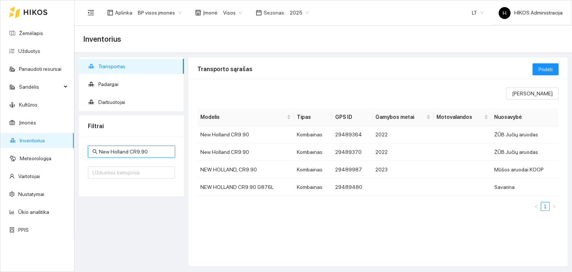
type input "New Holland CR9.90"
click at [320, 140] on td "Kombainas" at bounding box center [313, 134] width 38 height 17
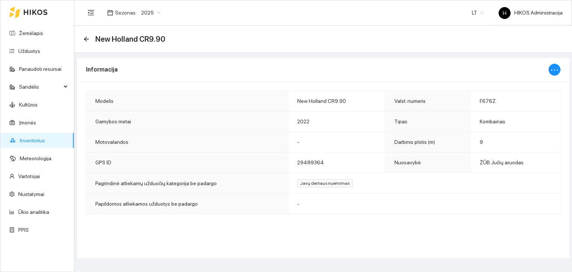
click at [86, 42] on div "Atgal" at bounding box center [86, 39] width 6 height 6
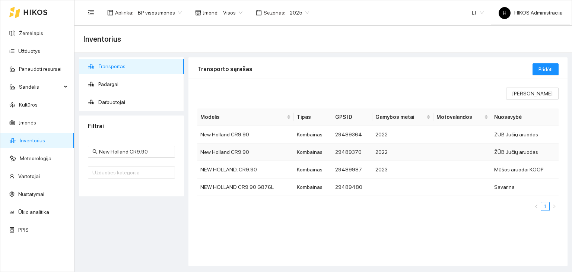
click at [224, 157] on td "New Holland CR9.90" at bounding box center [245, 151] width 96 height 17
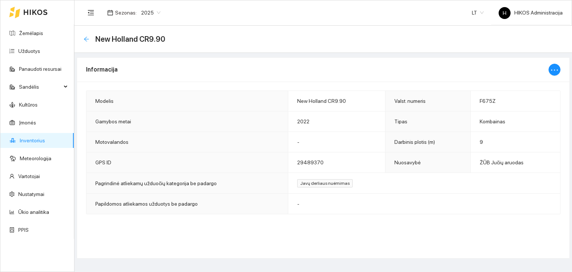
click at [86, 40] on icon "arrow-left" at bounding box center [86, 39] width 6 height 6
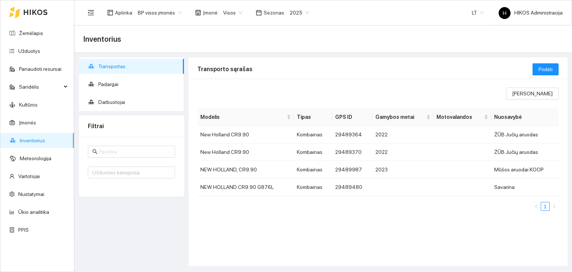
type input "New Holland CR9.90"
click at [382, 157] on td "2022" at bounding box center [402, 151] width 61 height 17
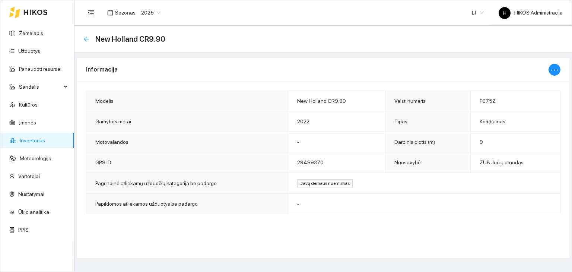
click at [89, 41] on icon "arrow-left" at bounding box center [86, 39] width 6 height 6
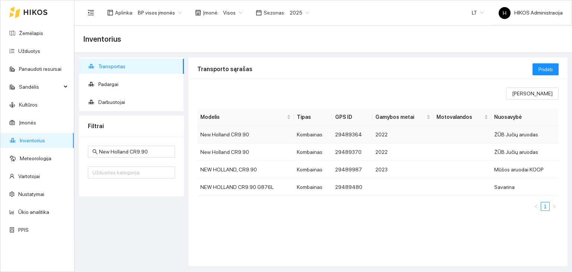
click at [257, 134] on td "New Holland CR9.90" at bounding box center [245, 134] width 96 height 17
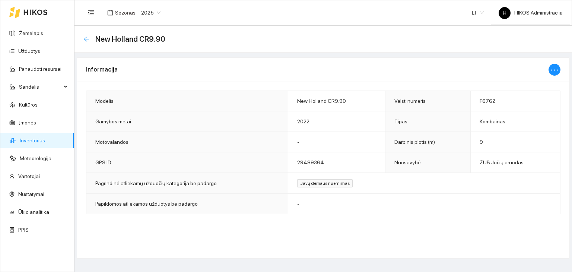
click at [87, 39] on icon "arrow-left" at bounding box center [86, 38] width 5 height 5
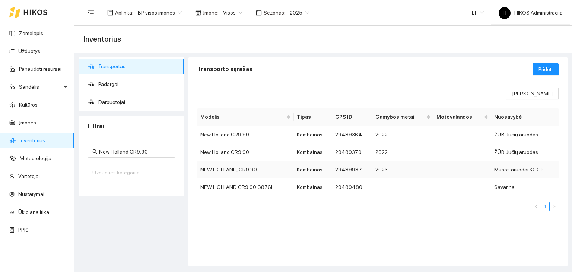
click at [257, 172] on td "NEW HOLLAND, CR9.90" at bounding box center [245, 169] width 96 height 17
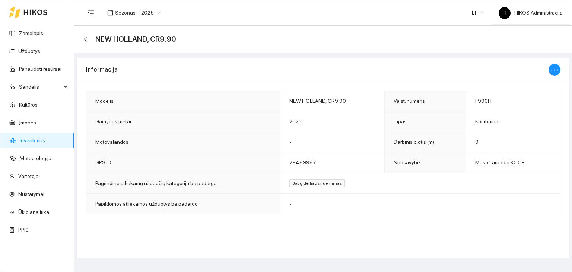
click at [88, 35] on div "NEW HOLLAND, CR9.90" at bounding box center [131, 39] width 97 height 12
click at [86, 39] on icon "arrow-left" at bounding box center [86, 38] width 5 height 5
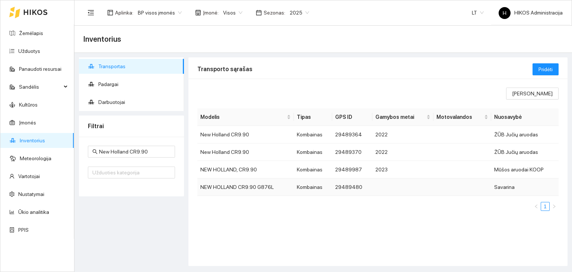
click at [238, 192] on td "NEW HOLLAND CR9.90 G876L" at bounding box center [245, 186] width 96 height 17
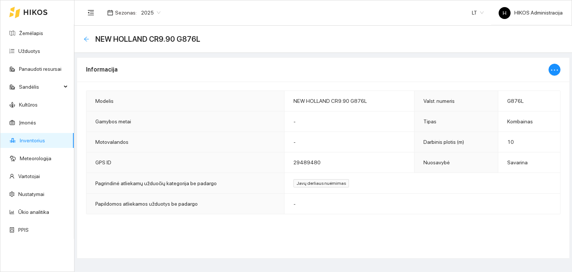
click at [85, 37] on icon "arrow-left" at bounding box center [86, 39] width 6 height 6
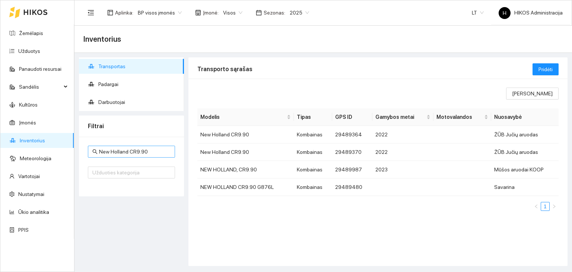
click at [149, 153] on input "New Holland CR9.90" at bounding box center [134, 151] width 71 height 8
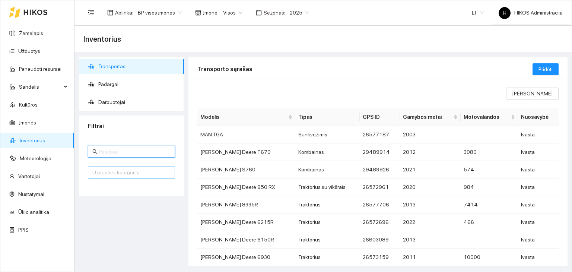
click at [133, 174] on div at bounding box center [128, 172] width 76 height 9
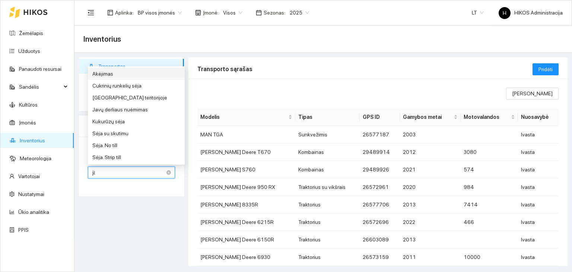
type input "jav"
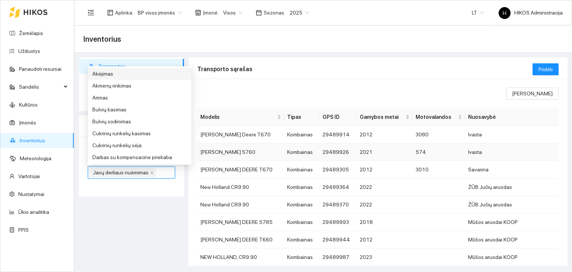
click at [319, 155] on td "29489926" at bounding box center [337, 151] width 37 height 17
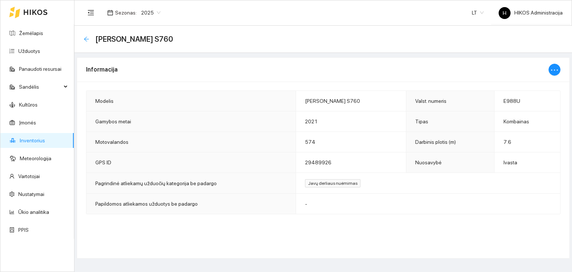
click at [83, 36] on icon "arrow-left" at bounding box center [86, 39] width 6 height 6
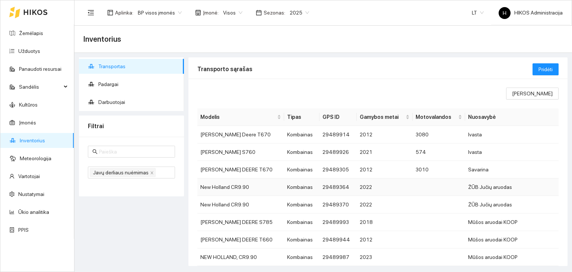
click at [373, 194] on td "2022" at bounding box center [385, 186] width 56 height 17
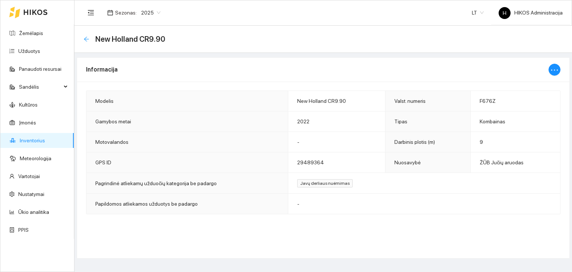
click at [86, 36] on icon "arrow-left" at bounding box center [86, 39] width 6 height 6
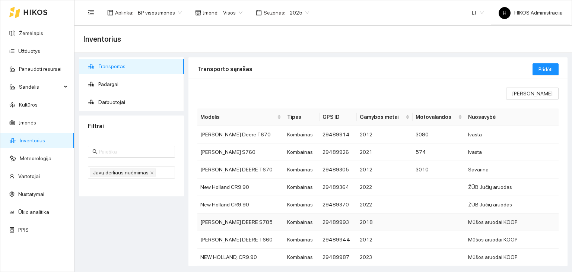
scroll to position [64, 0]
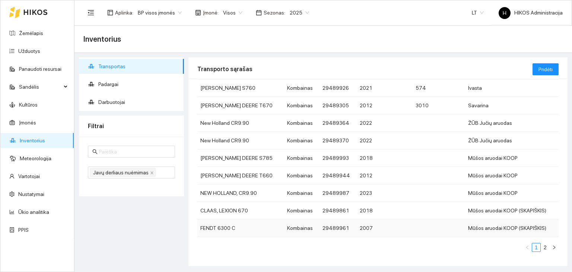
click at [427, 224] on td at bounding box center [438, 227] width 52 height 17
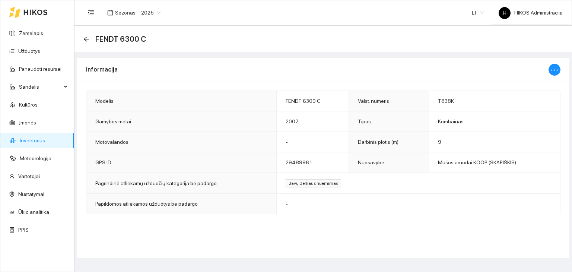
click at [83, 38] on div "FENDT 6300 C" at bounding box center [322, 39] width 497 height 27
click at [85, 38] on icon "arrow-left" at bounding box center [86, 38] width 5 height 5
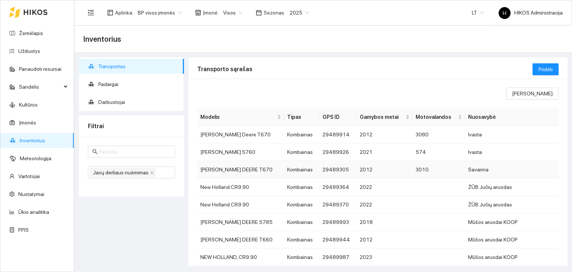
scroll to position [64, 0]
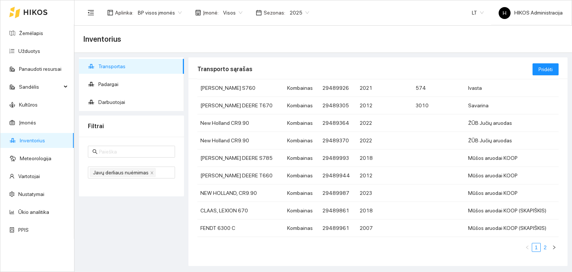
click at [541, 246] on link "2" at bounding box center [545, 247] width 8 height 8
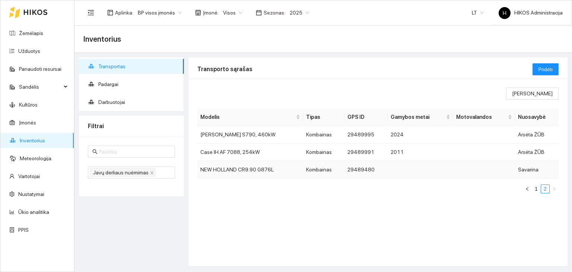
click at [487, 171] on td at bounding box center [484, 169] width 62 height 17
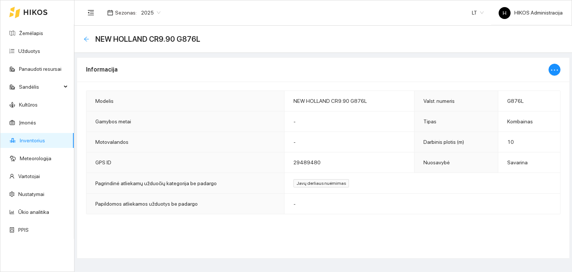
click at [86, 38] on icon "arrow-left" at bounding box center [86, 39] width 6 height 6
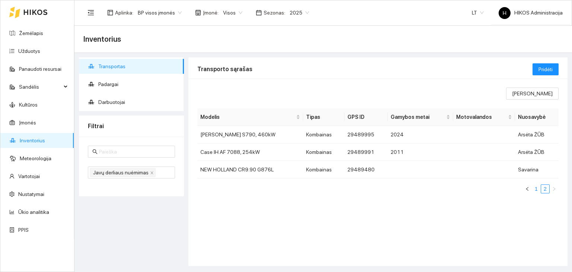
click at [539, 190] on link "1" at bounding box center [536, 189] width 8 height 8
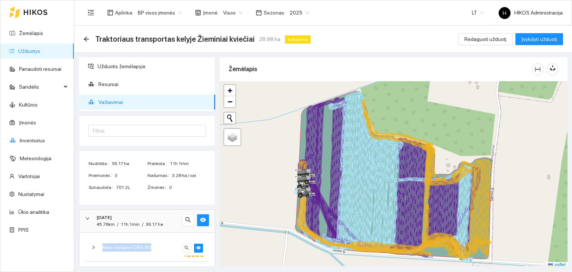
scroll to position [48, 0]
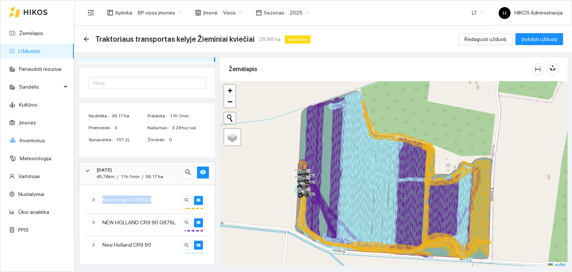
click at [227, 12] on span "Visos" at bounding box center [232, 12] width 19 height 11
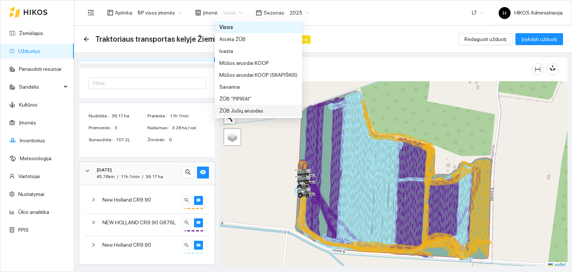
click at [242, 108] on div "ŽŪB Jučių aruodas" at bounding box center [258, 110] width 78 height 8
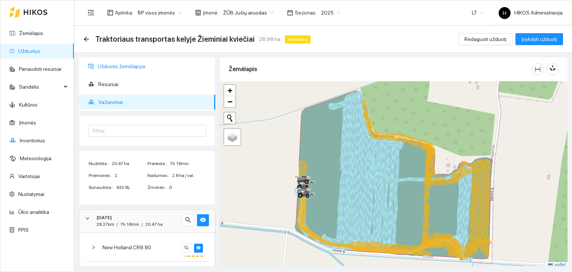
click at [124, 63] on span "Užduotis žemėlapyje" at bounding box center [154, 66] width 112 height 15
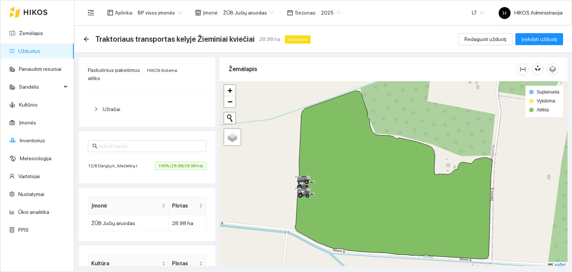
scroll to position [138, 0]
click at [164, 159] on li "12/6 Dargių k., Mažeikių r. 100% (28.98/28.98 ha)" at bounding box center [147, 164] width 118 height 17
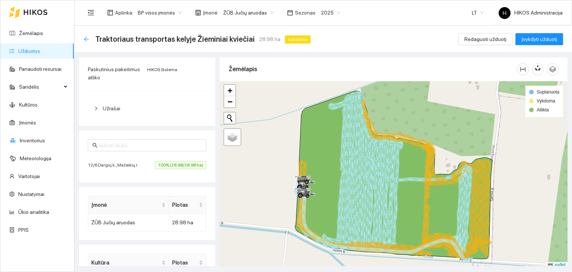
click at [87, 39] on icon "arrow-left" at bounding box center [86, 39] width 6 height 6
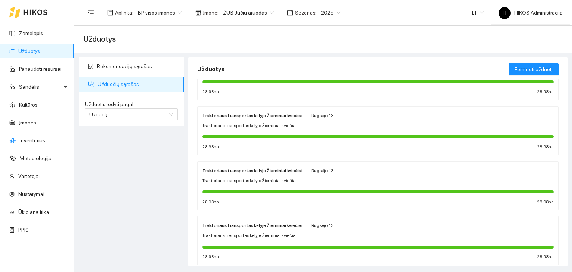
scroll to position [403, 0]
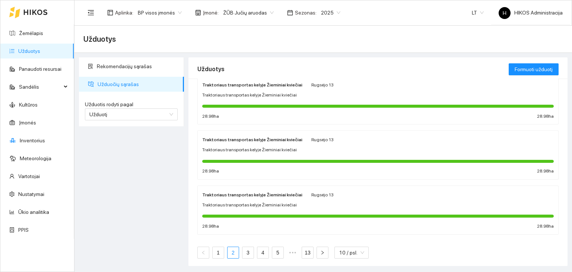
click at [235, 251] on link "2" at bounding box center [232, 252] width 11 height 11
click at [246, 249] on link "3" at bounding box center [247, 252] width 11 height 11
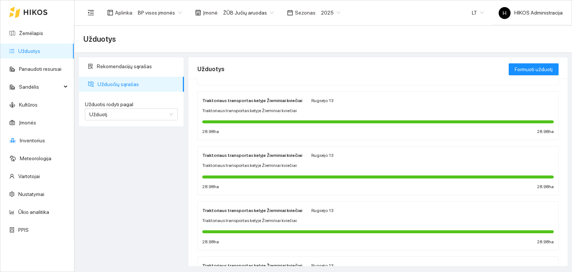
scroll to position [219, 0]
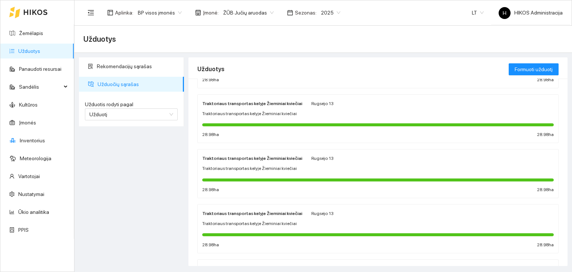
click at [275, 161] on div "Traktoriaus transportas kelyje Žieminiai kviečiai Rugsėjo 13 Traktoriaus transp…" at bounding box center [377, 173] width 351 height 39
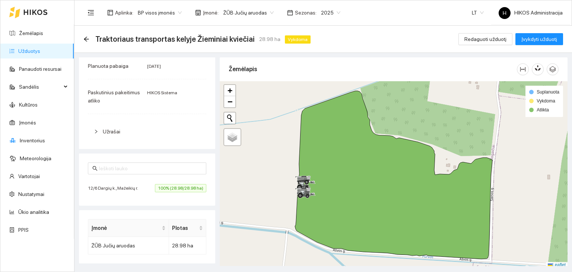
scroll to position [102, 0]
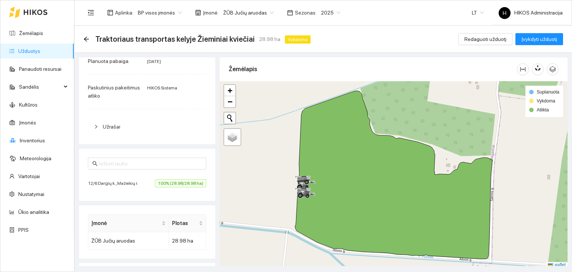
click at [161, 182] on span "100% (28.98/28.98 ha)" at bounding box center [180, 183] width 51 height 8
click at [103, 126] on span "Užrašai" at bounding box center [111, 127] width 17 height 6
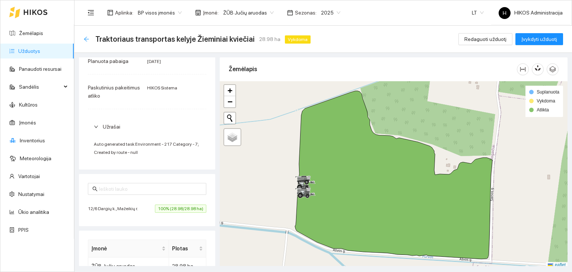
click at [83, 38] on icon "arrow-left" at bounding box center [86, 39] width 6 height 6
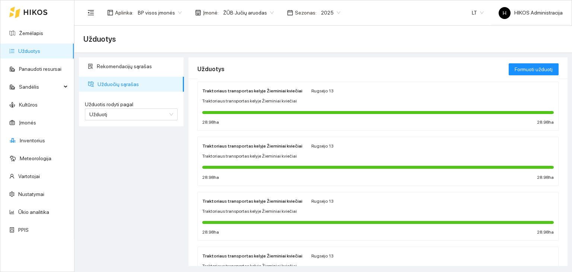
scroll to position [122, 0]
click at [258, 103] on span "Traktoriaus transportas kelyje Žieminiai kviečiai" at bounding box center [249, 100] width 95 height 7
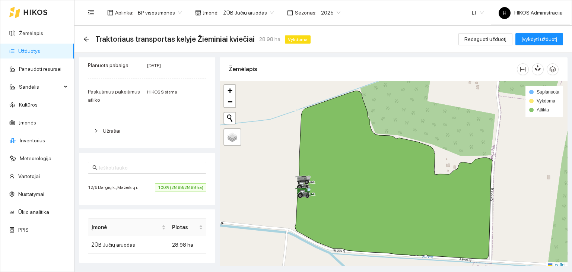
scroll to position [99, 0]
click at [154, 180] on li "12/6 Dargių k., Mažeikių r. 100% (28.98/28.98 ha)" at bounding box center [147, 186] width 118 height 17
click at [88, 39] on icon "arrow-left" at bounding box center [86, 39] width 6 height 6
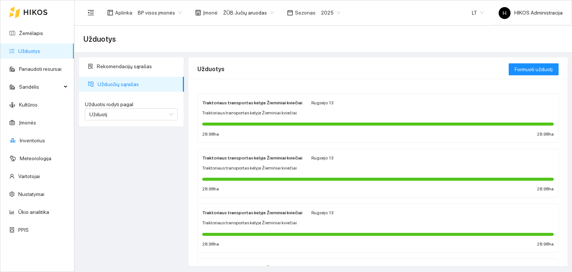
click at [259, 138] on div "Traktoriaus transportas kelyje Žieminiai kviečiai Rugsėjo 13 Traktoriaus transp…" at bounding box center [377, 117] width 351 height 39
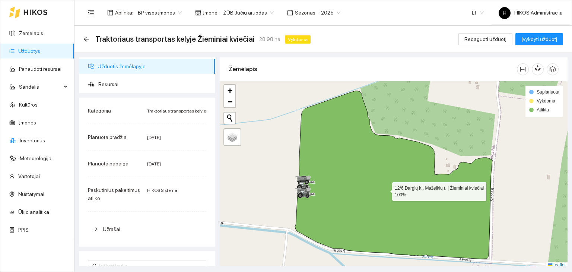
click at [383, 164] on icon at bounding box center [393, 175] width 197 height 168
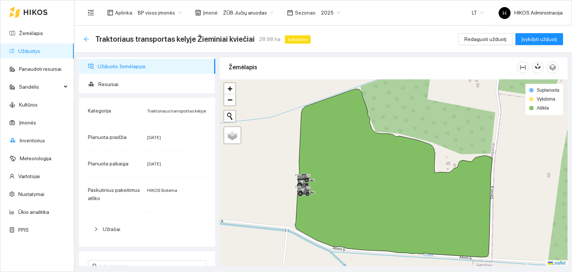
click at [87, 39] on icon "arrow-left" at bounding box center [86, 39] width 6 height 6
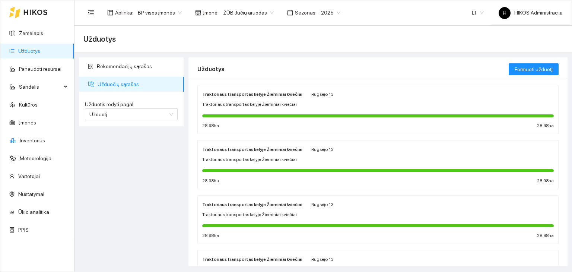
scroll to position [120, 0]
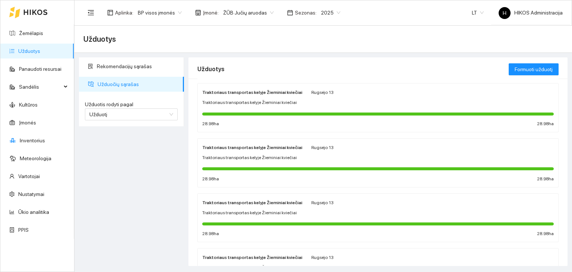
click at [276, 154] on span "Traktoriaus transportas kelyje Žieminiai kviečiai" at bounding box center [249, 157] width 95 height 7
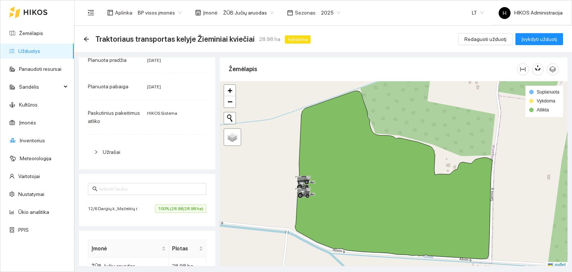
scroll to position [78, 0]
click at [157, 199] on li "12/6 Dargių k., Mažeikių r. 100% (28.98/28.98 ha)" at bounding box center [147, 207] width 118 height 17
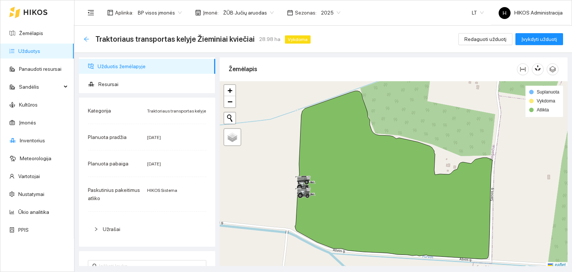
click at [88, 39] on icon "arrow-left" at bounding box center [86, 39] width 6 height 6
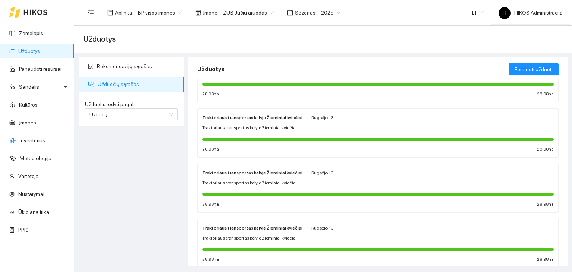
scroll to position [403, 0]
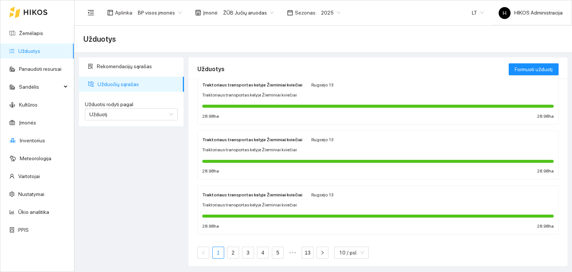
click at [219, 252] on link "1" at bounding box center [218, 252] width 11 height 11
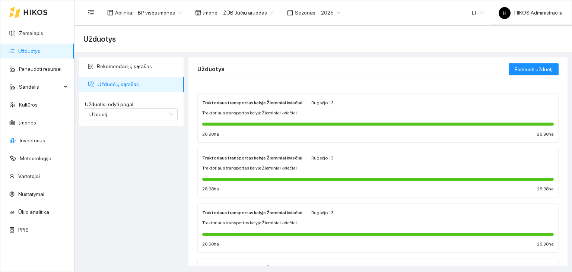
click at [247, 174] on div at bounding box center [377, 178] width 351 height 8
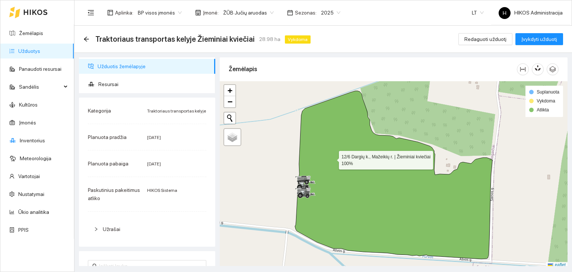
click at [332, 158] on icon at bounding box center [393, 175] width 197 height 168
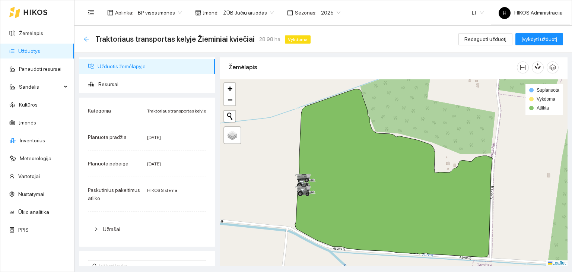
click at [86, 39] on icon "arrow-left" at bounding box center [86, 38] width 5 height 5
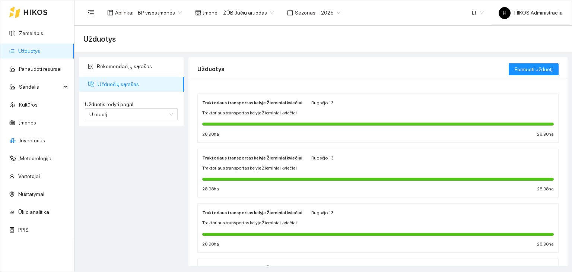
click at [278, 115] on span "Traktoriaus transportas kelyje Žieminiai kviečiai" at bounding box center [249, 112] width 95 height 7
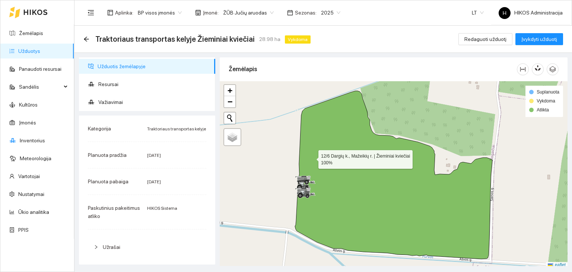
click at [312, 157] on icon at bounding box center [393, 175] width 197 height 168
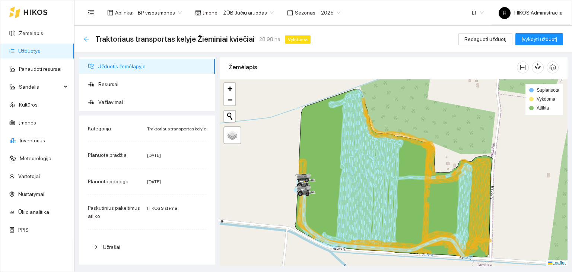
click at [89, 42] on icon "arrow-left" at bounding box center [86, 39] width 6 height 6
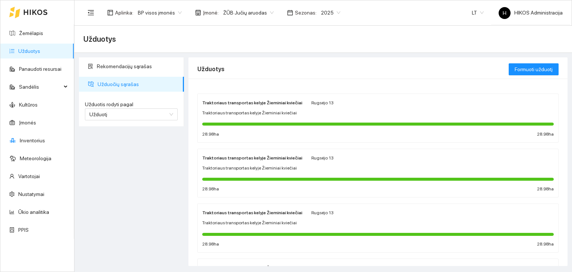
click at [266, 218] on div "Traktoriaus transportas kelyje Žieminiai kviečiai Rugsėjo 13 Traktoriaus transp…" at bounding box center [377, 227] width 351 height 39
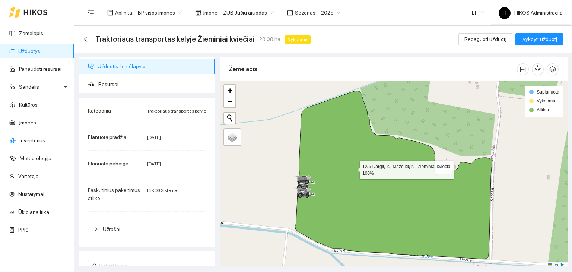
click at [353, 168] on icon at bounding box center [393, 175] width 197 height 168
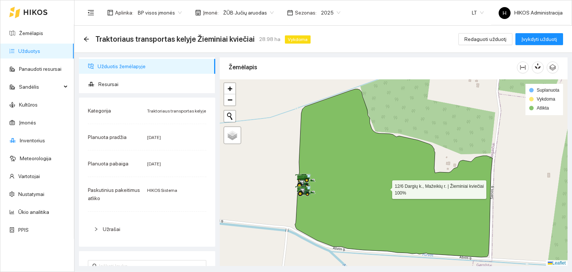
click at [371, 149] on icon at bounding box center [393, 173] width 197 height 168
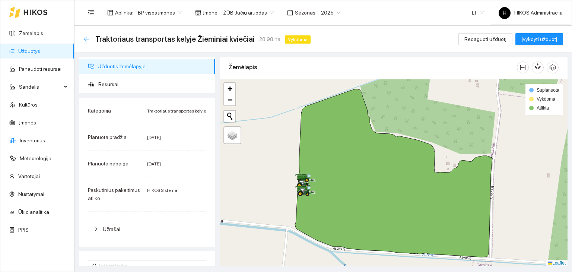
click at [86, 40] on icon "arrow-left" at bounding box center [86, 39] width 6 height 6
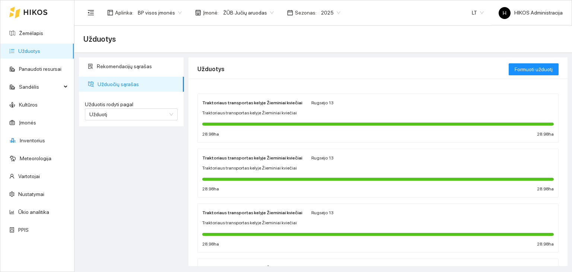
click at [259, 121] on div at bounding box center [377, 123] width 351 height 8
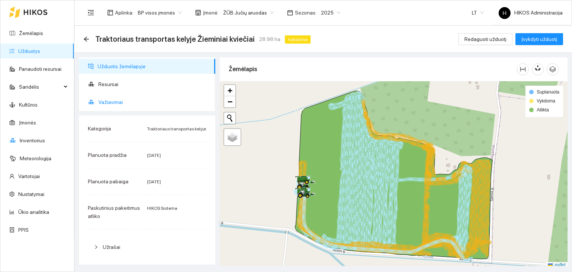
click at [125, 105] on span "Važiavimai" at bounding box center [153, 102] width 111 height 15
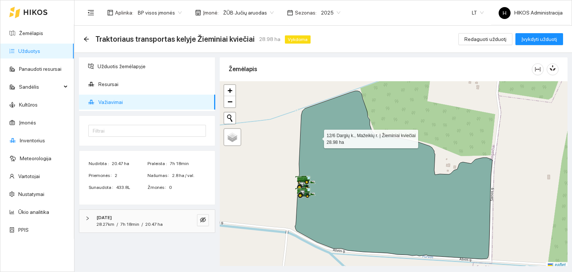
click at [317, 137] on icon at bounding box center [393, 175] width 197 height 168
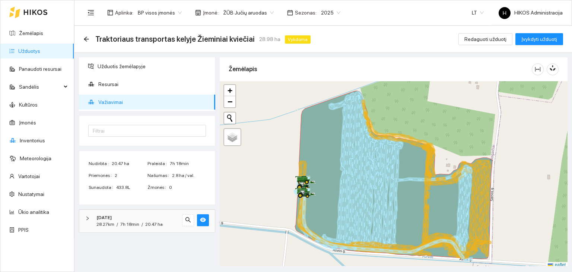
scroll to position [2, 0]
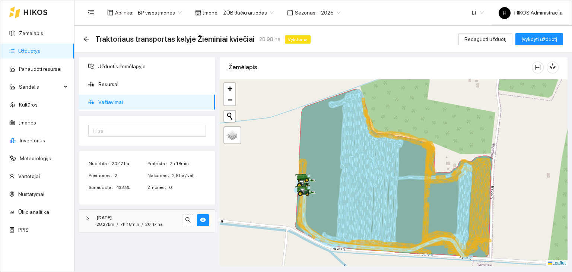
click at [142, 219] on div "2025-09-03" at bounding box center [136, 217] width 81 height 7
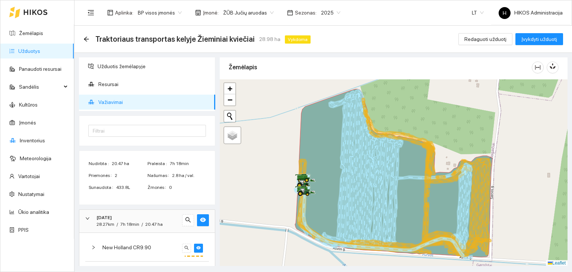
click at [142, 219] on div "2025-09-03" at bounding box center [136, 217] width 81 height 7
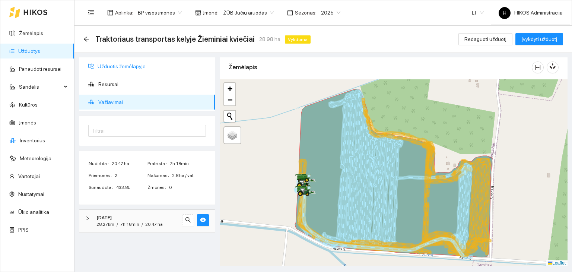
click at [139, 66] on span "Užduotis žemėlapyje" at bounding box center [154, 66] width 112 height 15
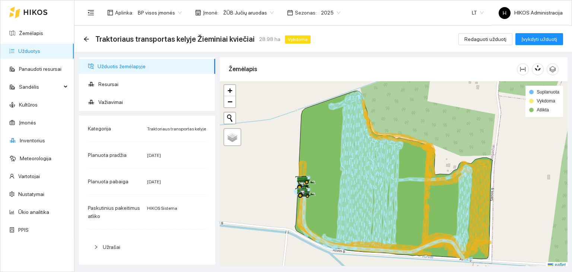
scroll to position [2, 0]
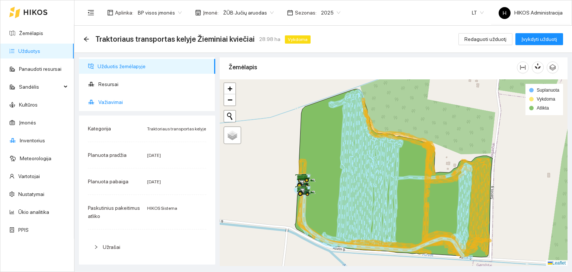
click at [124, 100] on span "Važiavimai" at bounding box center [153, 102] width 111 height 15
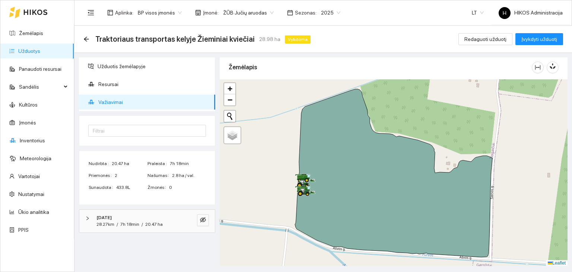
click at [138, 221] on div "28.27km / 7h 18min / 20.47 ha" at bounding box center [129, 224] width 66 height 7
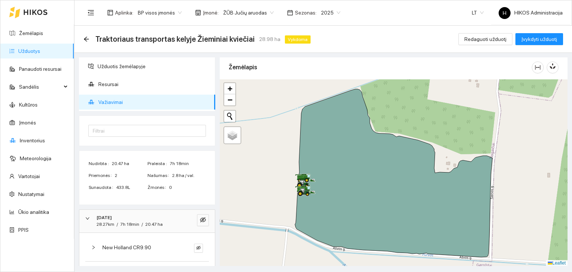
scroll to position [25, 0]
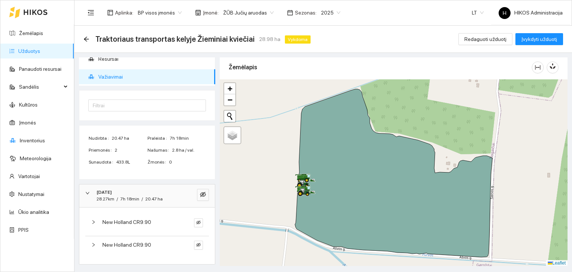
click at [138, 221] on span "New Holland CR9.90" at bounding box center [126, 222] width 49 height 8
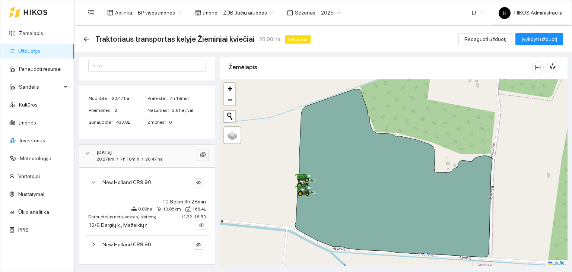
click at [124, 248] on div "New Holland CR9.90" at bounding box center [147, 247] width 124 height 22
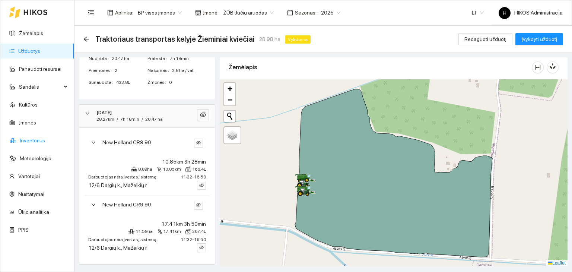
click at [40, 143] on link "Inventorius" at bounding box center [32, 140] width 25 height 6
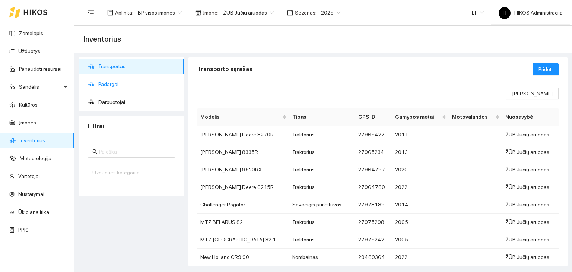
click at [118, 85] on span "Padargai" at bounding box center [138, 84] width 80 height 15
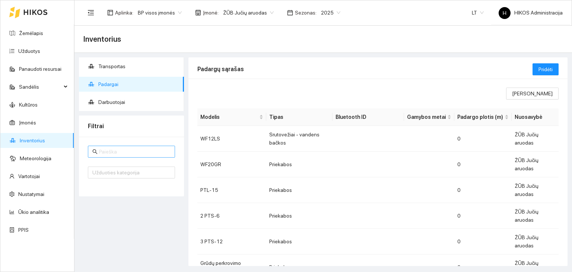
click at [125, 146] on span at bounding box center [131, 152] width 87 height 12
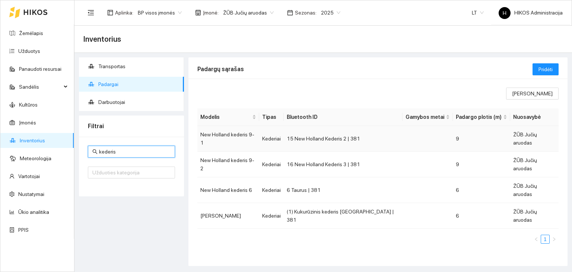
type input "kederis"
click at [306, 141] on td "15 New Holland Kederis 2 | 381" at bounding box center [343, 139] width 118 height 26
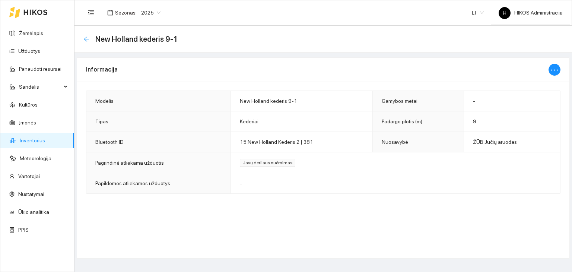
click at [88, 39] on icon "arrow-left" at bounding box center [86, 38] width 5 height 5
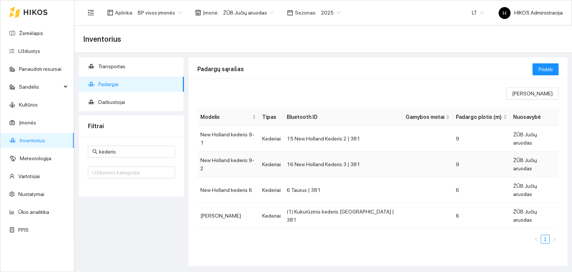
click at [272, 151] on td "Kederiai" at bounding box center [271, 164] width 25 height 26
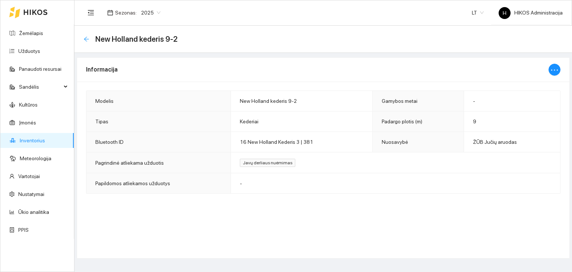
click at [86, 38] on icon "arrow-left" at bounding box center [86, 39] width 6 height 6
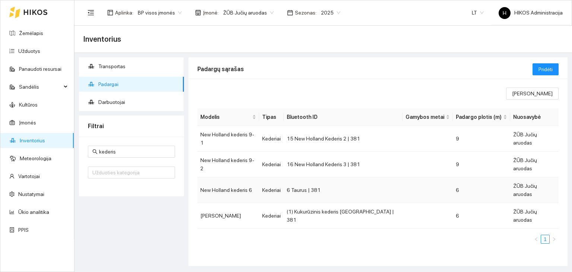
click at [241, 177] on td "New Holland kederis 6" at bounding box center [228, 190] width 62 height 26
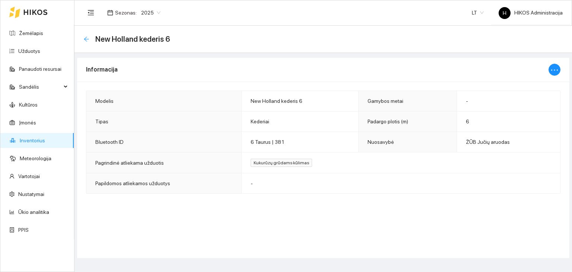
click at [88, 39] on icon "arrow-left" at bounding box center [86, 39] width 6 height 6
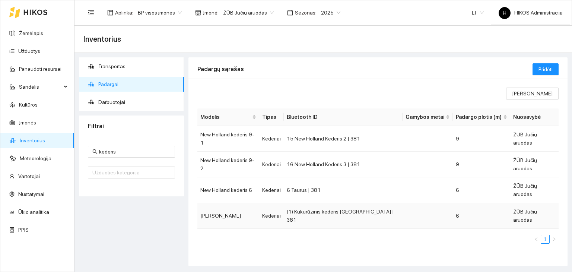
click at [232, 203] on td "kukurūzų kederis" at bounding box center [228, 216] width 62 height 26
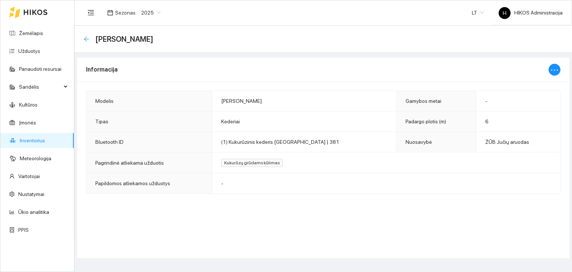
click at [85, 37] on icon "arrow-left" at bounding box center [86, 39] width 6 height 6
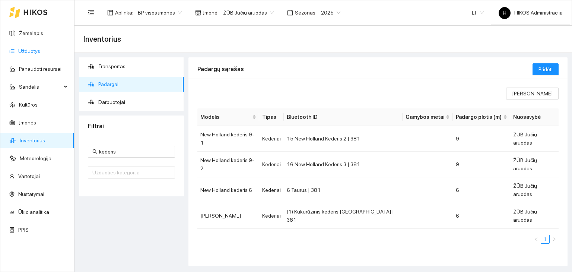
click at [40, 54] on link "Užduotys" at bounding box center [29, 51] width 22 height 6
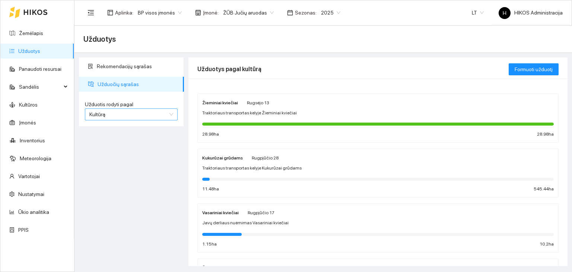
click at [133, 115] on span "Kultūrą" at bounding box center [131, 114] width 84 height 11
click at [121, 132] on div "Užduotį" at bounding box center [131, 129] width 84 height 8
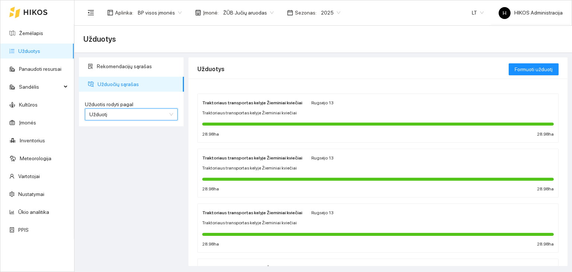
click at [256, 125] on div at bounding box center [377, 123] width 351 height 8
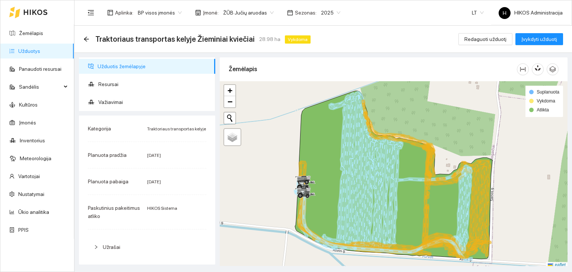
click at [40, 54] on link "Užduotys" at bounding box center [29, 51] width 22 height 6
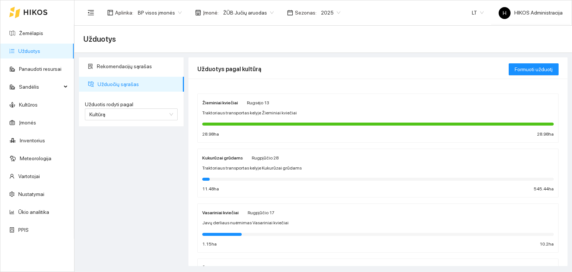
click at [253, 104] on span "Rugsėjo 13" at bounding box center [258, 102] width 22 height 5
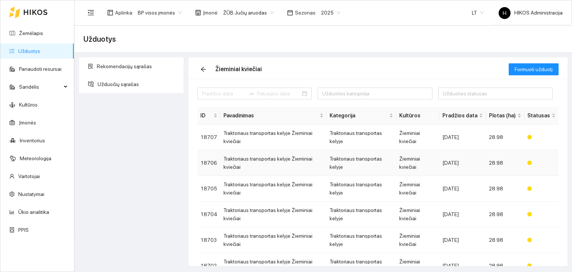
scroll to position [63, 0]
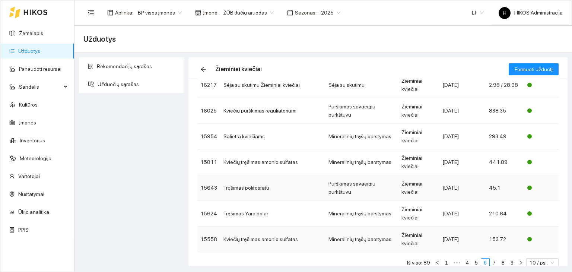
scroll to position [130, 0]
click at [472, 262] on link "5" at bounding box center [476, 262] width 8 height 8
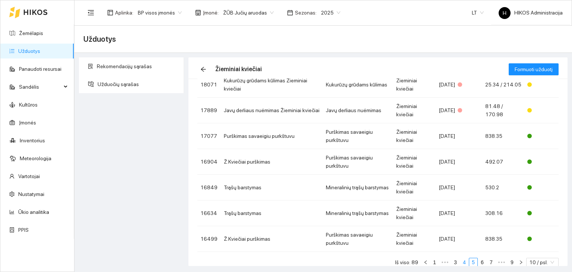
click at [461, 261] on link "4" at bounding box center [464, 262] width 8 height 8
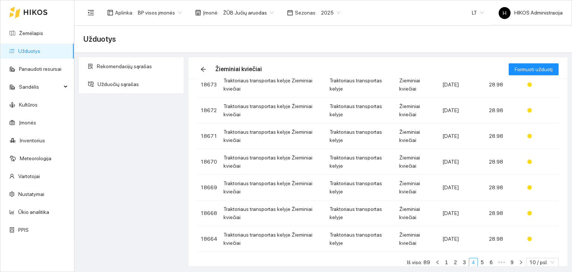
scroll to position [63, 0]
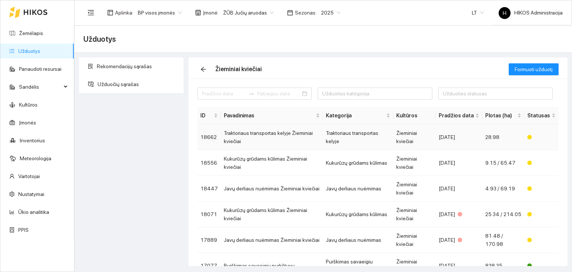
click at [416, 148] on td "Žieminiai kviečiai" at bounding box center [414, 137] width 42 height 26
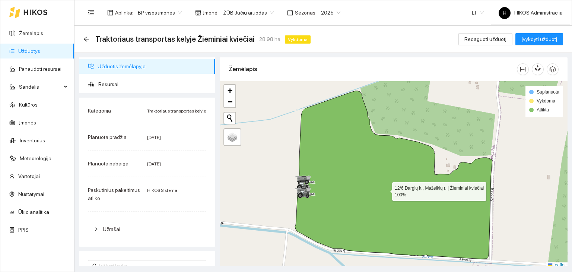
click at [359, 168] on icon at bounding box center [393, 175] width 197 height 168
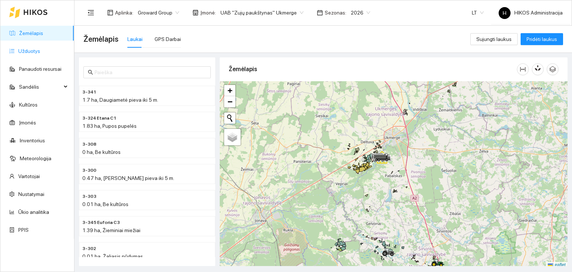
click at [40, 49] on link "Užduotys" at bounding box center [29, 51] width 22 height 6
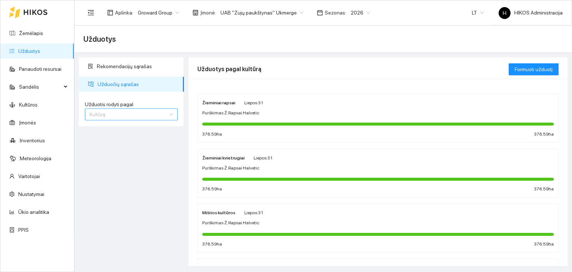
click at [139, 117] on span "Kultūrą" at bounding box center [131, 114] width 84 height 11
click at [128, 131] on div "Užduotį" at bounding box center [131, 129] width 84 height 8
